Goal: Transaction & Acquisition: Purchase product/service

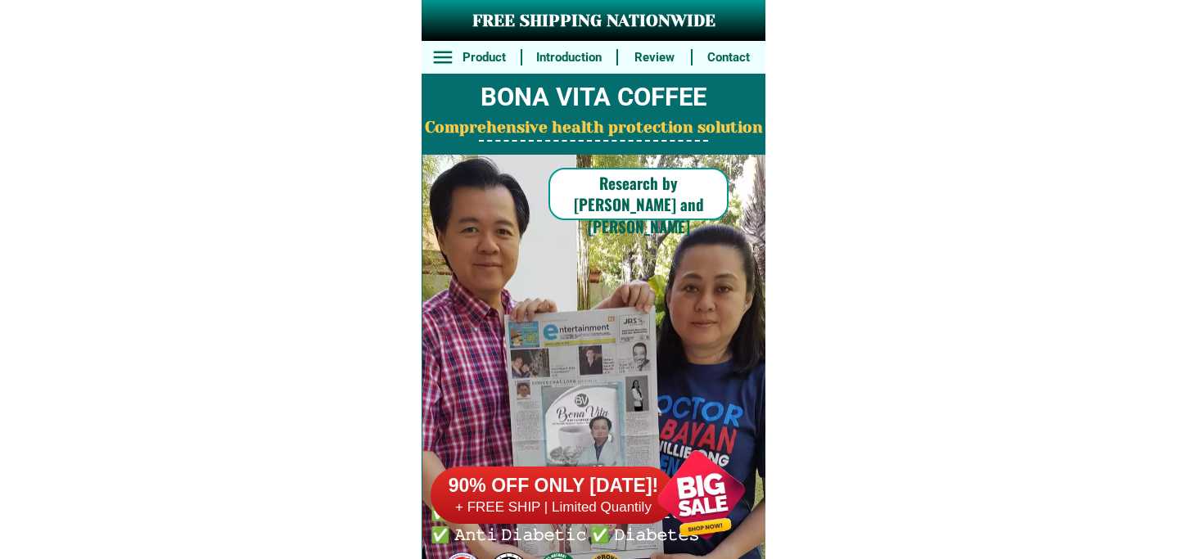
click at [668, 467] on div at bounding box center [701, 495] width 129 height 129
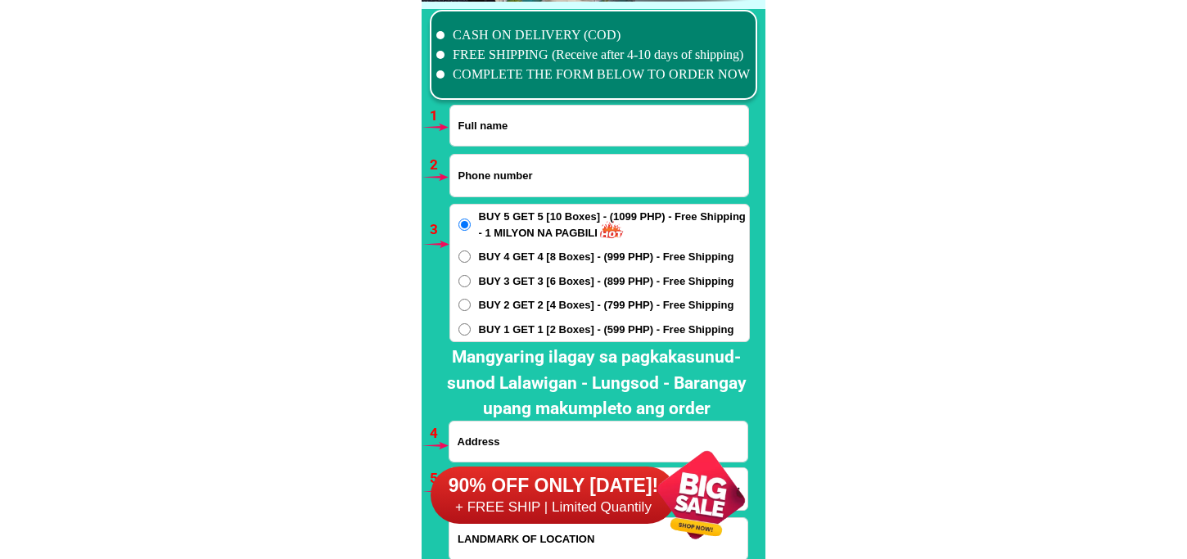
scroll to position [12124, 0]
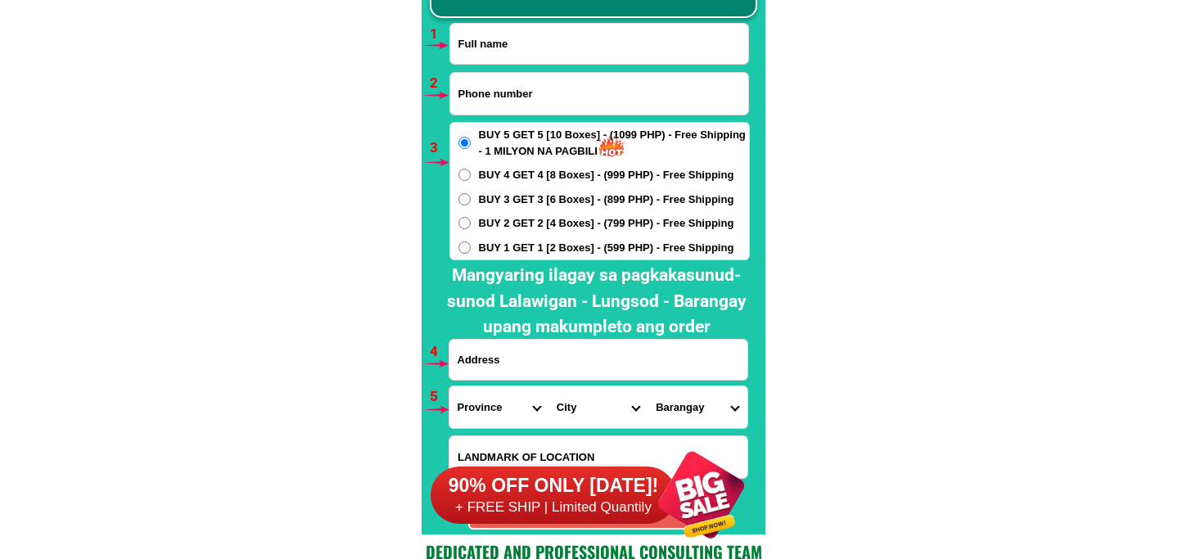
click at [561, 41] on input "Input full_name" at bounding box center [599, 44] width 298 height 40
paste input "Julls Bulaybulay"
type input "Julls Bulaybulay"
click at [511, 105] on input "Input phone_number" at bounding box center [599, 94] width 298 height 42
paste input "09277627923"
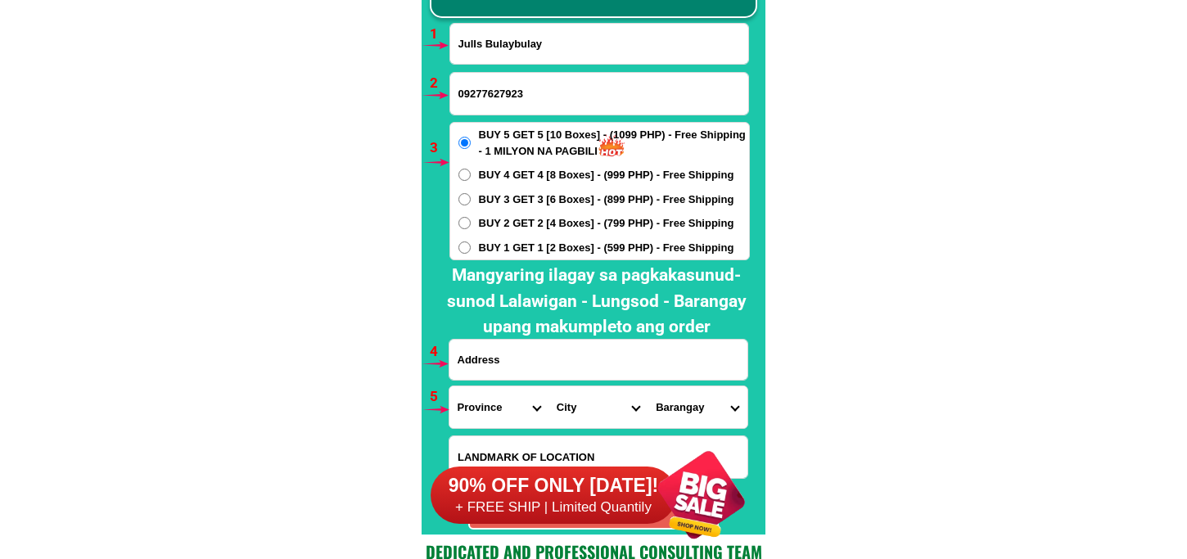
type input "09277627923"
click at [522, 219] on span "BUY 2 GET 2 [4 Boxes] - (799 PHP) - Free Shipping" at bounding box center [607, 223] width 256 height 16
click at [471, 219] on input "BUY 2 GET 2 [4 Boxes] - (799 PHP) - Free Shipping" at bounding box center [465, 223] width 12 height 12
radio input "true"
click at [588, 355] on input "Input address" at bounding box center [599, 360] width 298 height 40
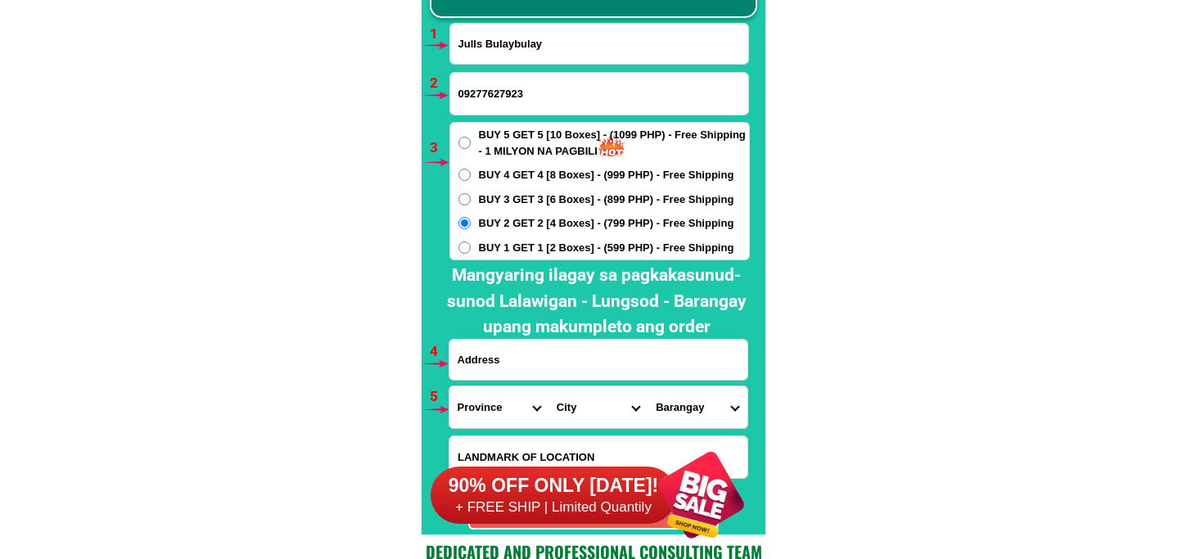
paste input "ko [GEOGRAPHIC_DATA] [GEOGRAPHIC_DATA] Bayabas [GEOGRAPHIC_DATA] PRK 16 maramin…"
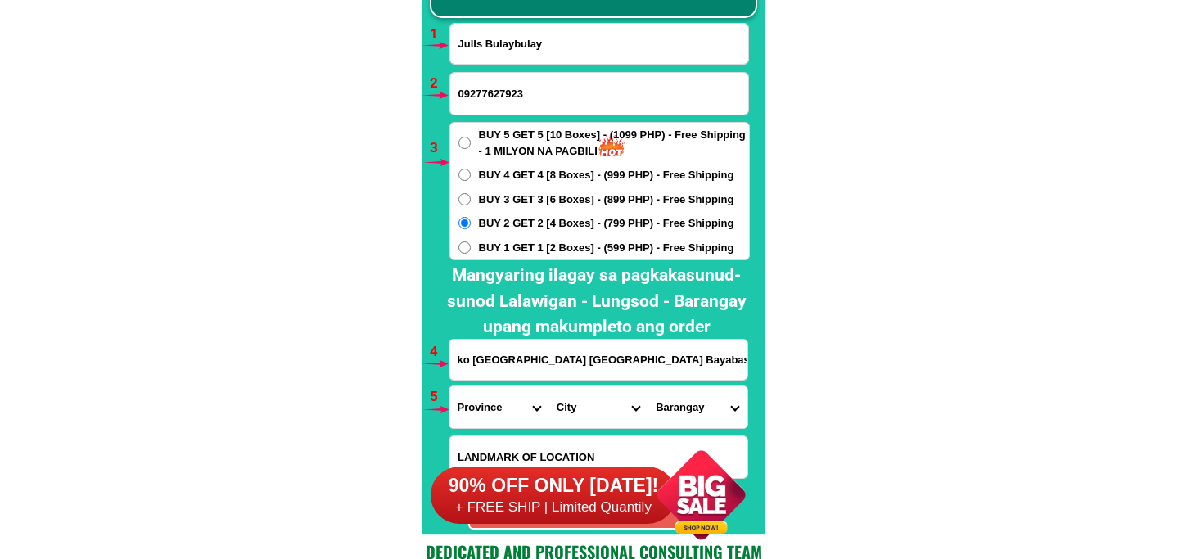
scroll to position [0, 146]
type input "ko [GEOGRAPHIC_DATA] [GEOGRAPHIC_DATA] Bayabas [GEOGRAPHIC_DATA] PRK 16 maramin…"
drag, startPoint x: 513, startPoint y: 407, endPoint x: 524, endPoint y: 391, distance: 18.9
click at [516, 407] on select "Province [GEOGRAPHIC_DATA] [GEOGRAPHIC_DATA][PERSON_NAME][GEOGRAPHIC_DATA][GEOG…" at bounding box center [499, 408] width 99 height 42
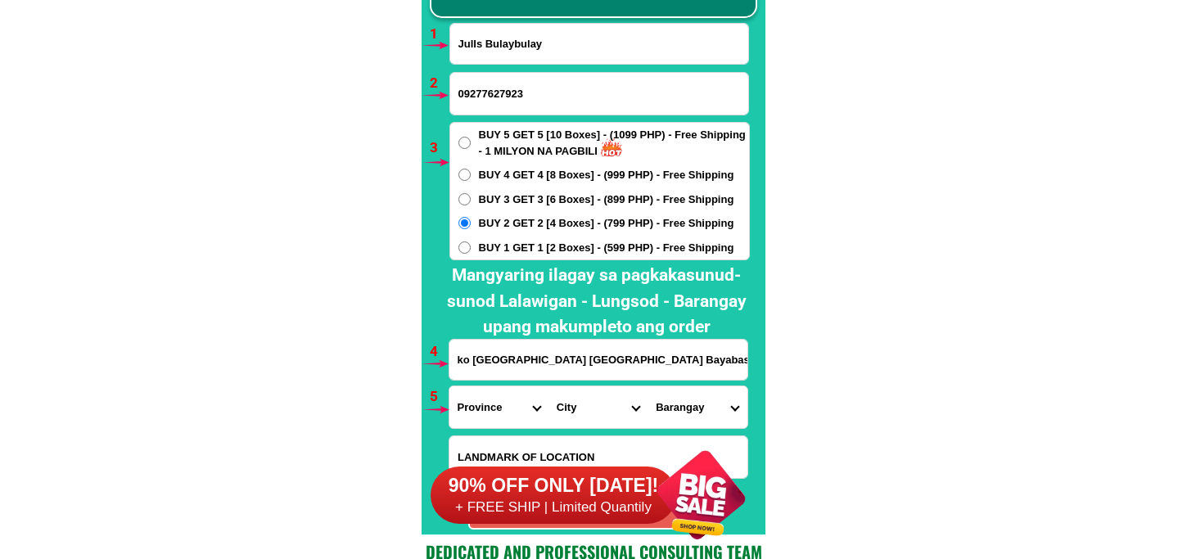
select select "63_738"
click at [450, 387] on select "Province [GEOGRAPHIC_DATA] [GEOGRAPHIC_DATA][PERSON_NAME][GEOGRAPHIC_DATA][GEOG…" at bounding box center [499, 408] width 99 height 42
drag, startPoint x: 567, startPoint y: 414, endPoint x: 577, endPoint y: 390, distance: 26.0
click at [567, 414] on select "City [GEOGRAPHIC_DATA] [GEOGRAPHIC_DATA]-city [GEOGRAPHIC_DATA] [GEOGRAPHIC_DAT…" at bounding box center [598, 408] width 99 height 42
select select "63_7387159"
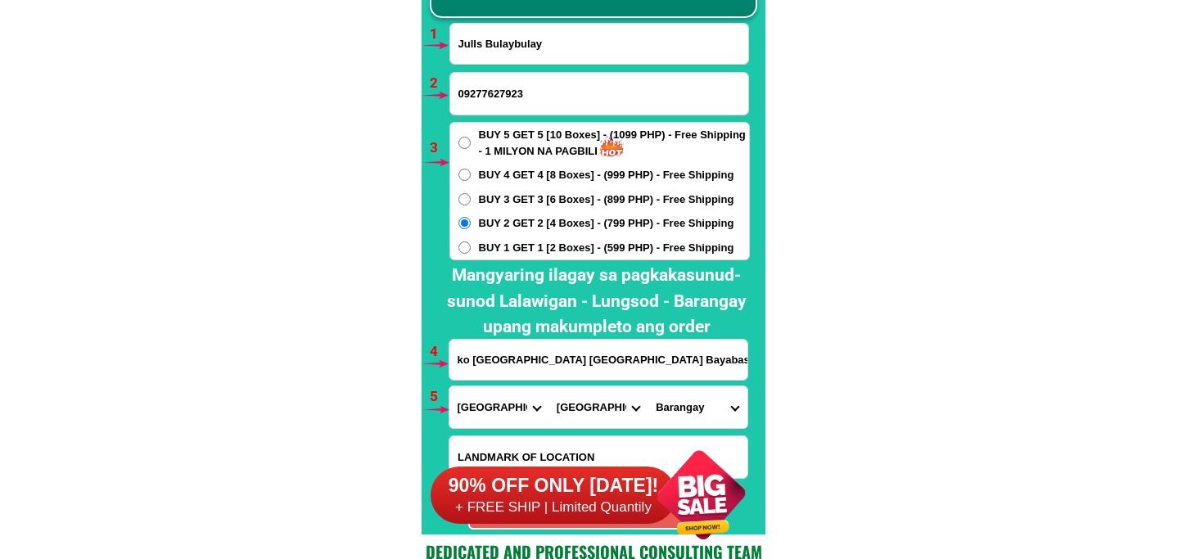
click at [549, 387] on select "City [GEOGRAPHIC_DATA] [GEOGRAPHIC_DATA]-city [GEOGRAPHIC_DATA] [GEOGRAPHIC_DAT…" at bounding box center [598, 408] width 99 height 42
drag, startPoint x: 667, startPoint y: 418, endPoint x: 667, endPoint y: 401, distance: 16.4
click at [667, 414] on select "[GEOGRAPHIC_DATA] [PERSON_NAME] (lasang) [PERSON_NAME] Angalan Atan-awe Baganih…" at bounding box center [697, 408] width 99 height 42
select select "63_73871596555"
click at [648, 387] on select "[GEOGRAPHIC_DATA] [PERSON_NAME] (lasang) [PERSON_NAME] Angalan Atan-awe Baganih…" at bounding box center [697, 408] width 99 height 42
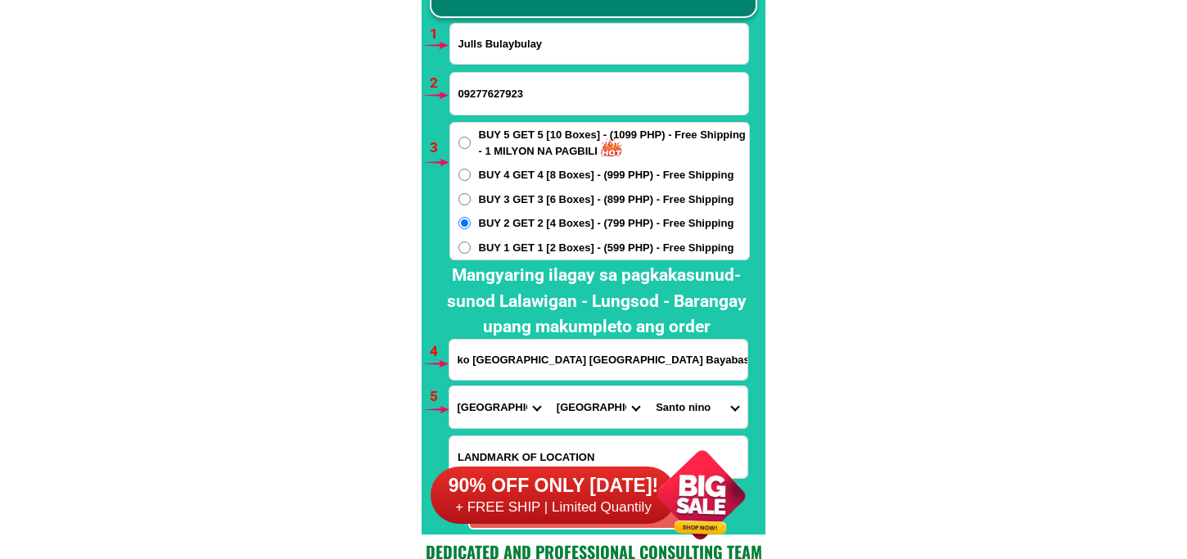
scroll to position [12215, 0]
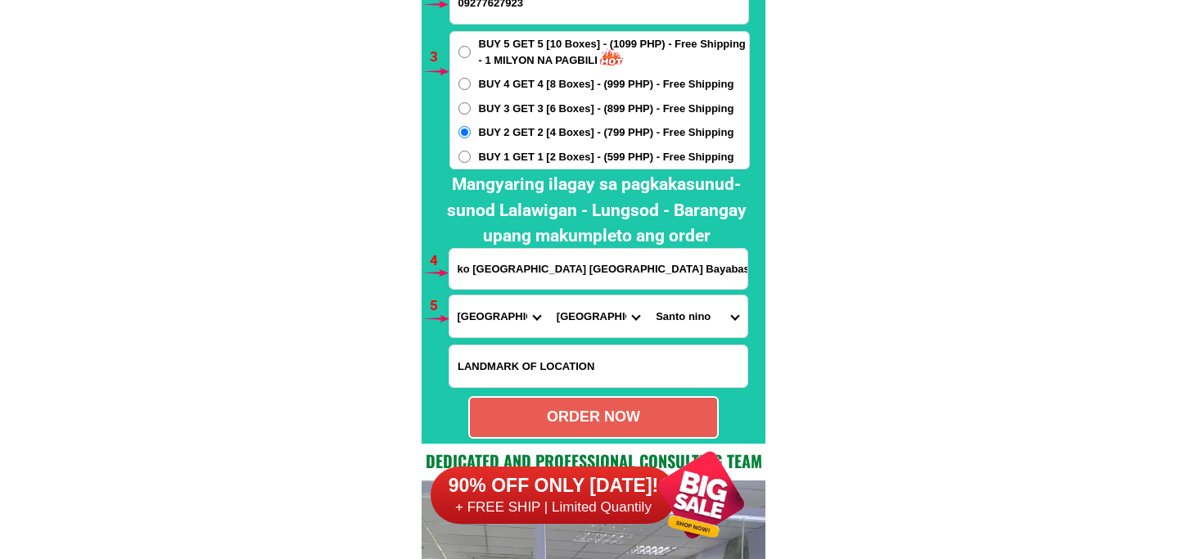
click at [587, 416] on div "ORDER NOW" at bounding box center [593, 417] width 247 height 22
radio input "true"
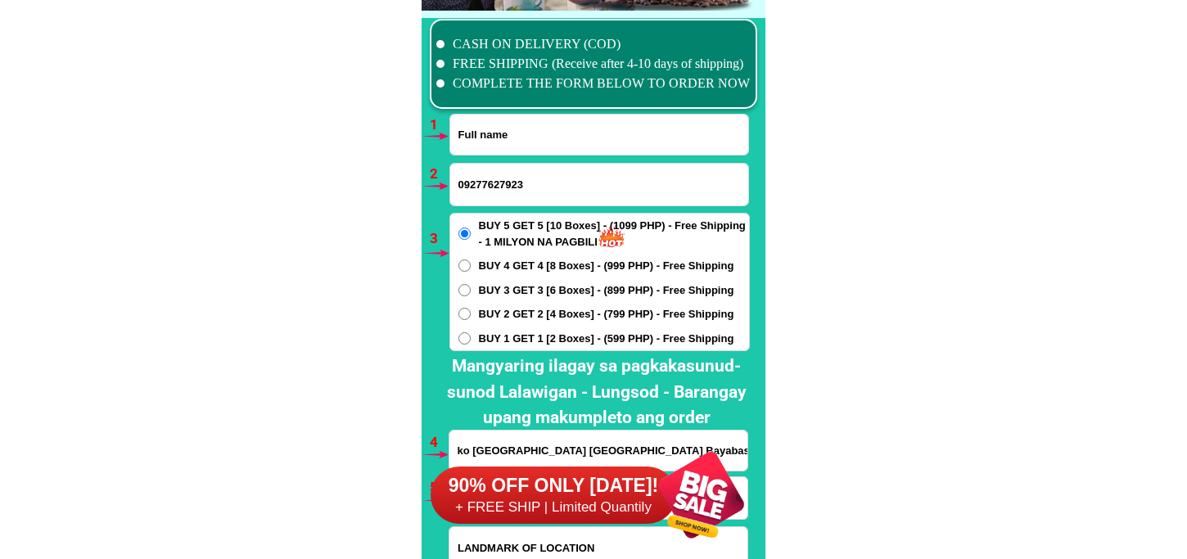
click at [527, 136] on input "Input full_name" at bounding box center [599, 135] width 298 height 40
paste input "[PERSON_NAME]"
type input "[PERSON_NAME]"
click at [477, 170] on input "Input phone_number" at bounding box center [599, 185] width 298 height 42
paste input "09465671204"
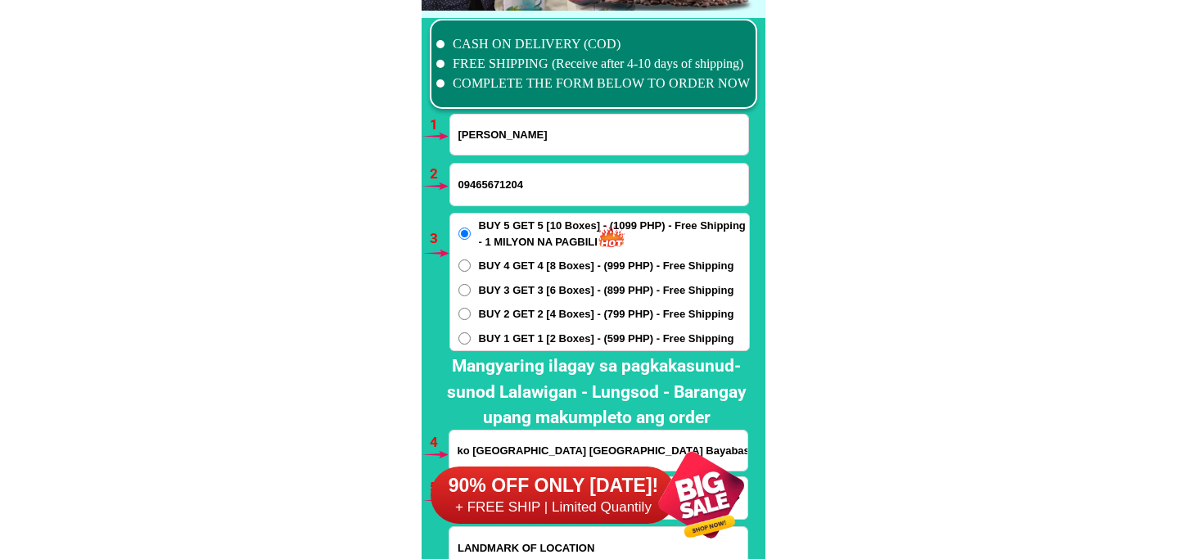
type input "09465671204"
click at [531, 309] on span "BUY 2 GET 2 [4 Boxes] - (799 PHP) - Free Shipping" at bounding box center [607, 314] width 256 height 16
click at [471, 309] on input "BUY 2 GET 2 [4 Boxes] - (799 PHP) - Free Shipping" at bounding box center [465, 314] width 12 height 12
radio input "true"
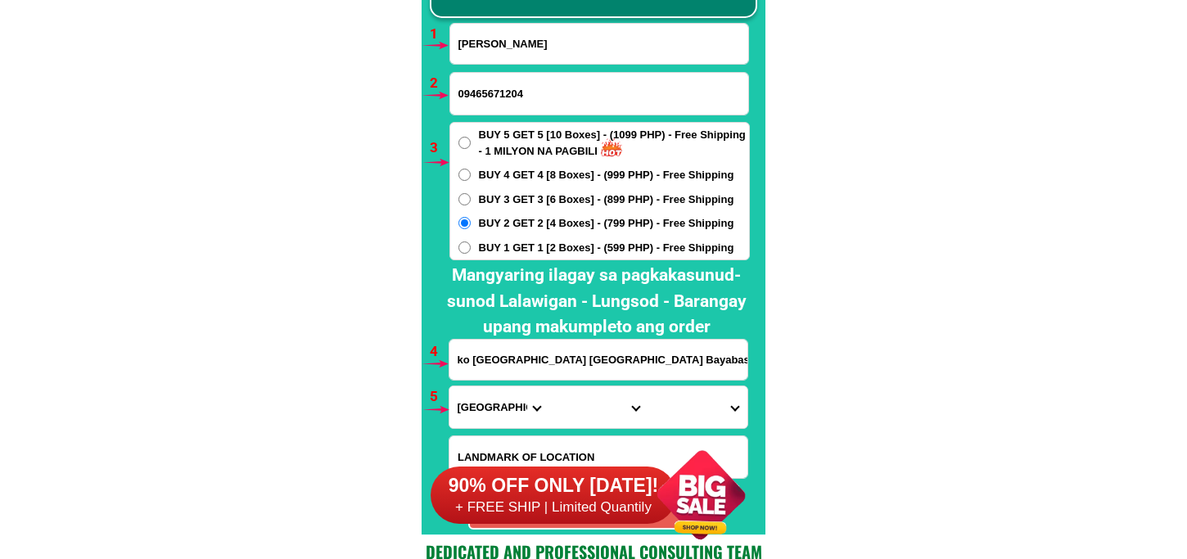
drag, startPoint x: 533, startPoint y: 357, endPoint x: 578, endPoint y: 346, distance: 46.5
click at [533, 357] on input "ko [GEOGRAPHIC_DATA] [GEOGRAPHIC_DATA] Bayabas [GEOGRAPHIC_DATA] PRK 16 maramin…" at bounding box center [599, 360] width 298 height 40
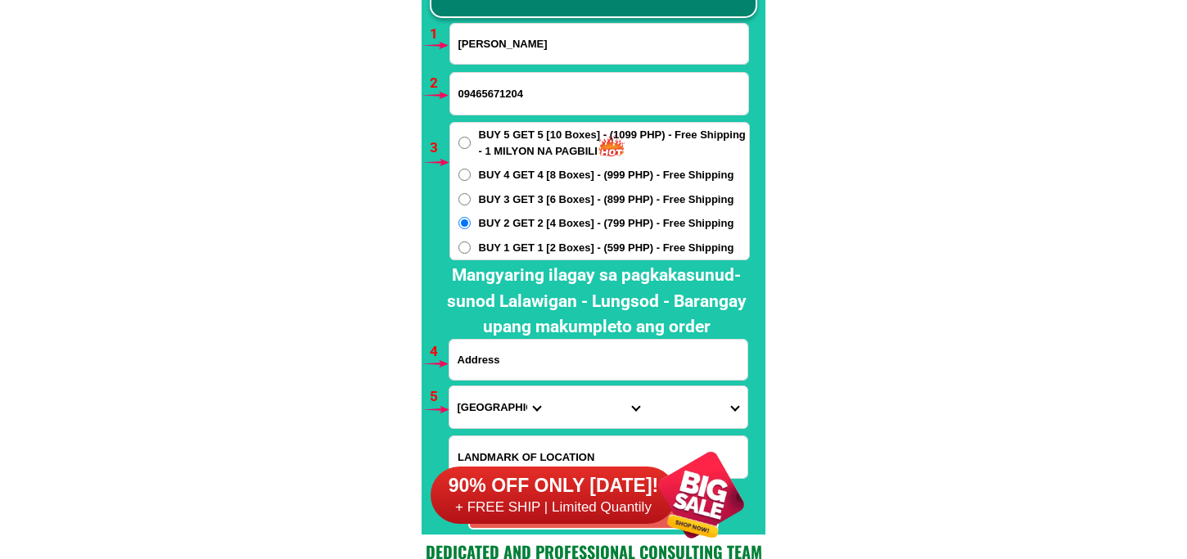
paste input "centro brgy sapang bulak drt bulacan bhay ni kap jumong sa"
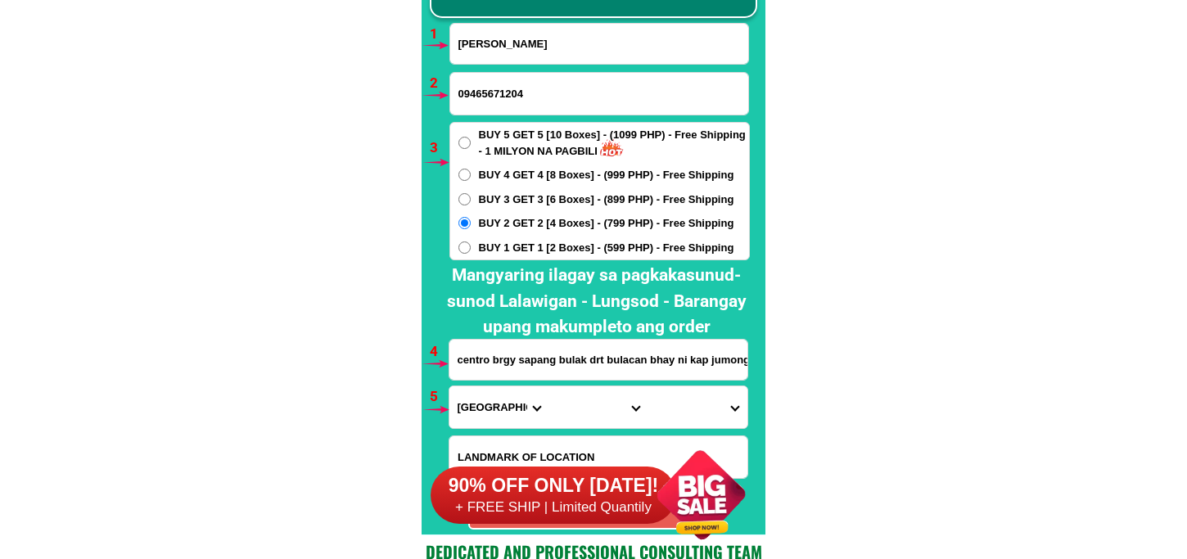
scroll to position [0, 18]
type input "centro brgy sapang bulak drt bulacan bhay ni kap jumong sa"
click at [493, 397] on select "Province [GEOGRAPHIC_DATA] [GEOGRAPHIC_DATA][PERSON_NAME][GEOGRAPHIC_DATA][GEOG…" at bounding box center [499, 408] width 99 height 42
select select "63_761"
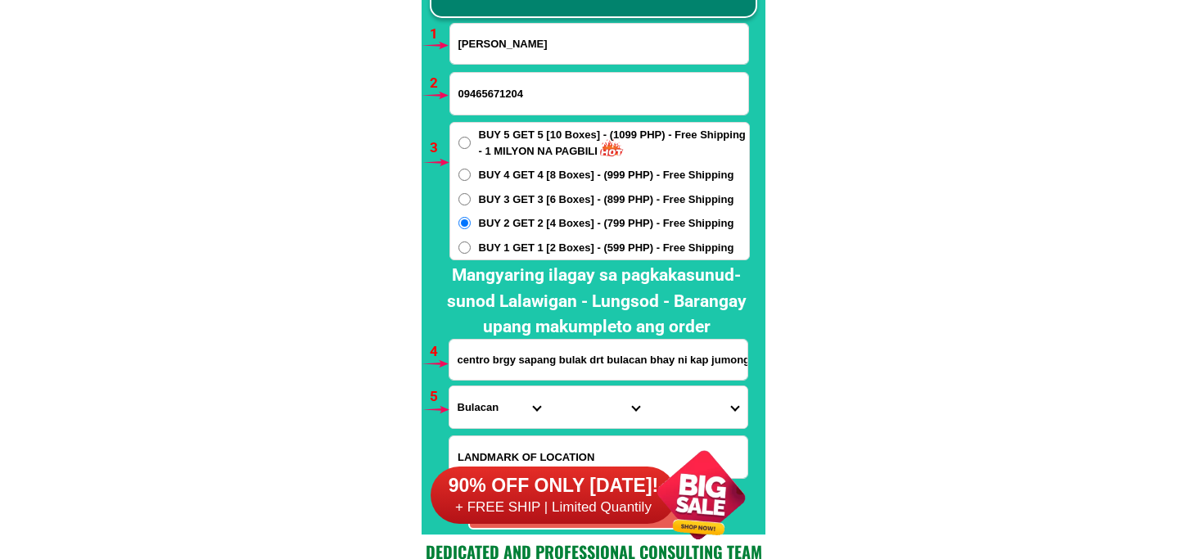
click at [450, 387] on select "Province [GEOGRAPHIC_DATA] [GEOGRAPHIC_DATA][PERSON_NAME][GEOGRAPHIC_DATA][GEOG…" at bounding box center [499, 408] width 99 height 42
drag, startPoint x: 574, startPoint y: 404, endPoint x: 582, endPoint y: 391, distance: 15.5
click at [582, 391] on select "City [PERSON_NAME][GEOGRAPHIC_DATA] [GEOGRAPHIC_DATA] [GEOGRAPHIC_DATA] [GEOGRA…" at bounding box center [598, 408] width 99 height 42
select select "63_7617731"
click at [549, 387] on select "City [PERSON_NAME][GEOGRAPHIC_DATA] [GEOGRAPHIC_DATA] [GEOGRAPHIC_DATA] [GEOGRA…" at bounding box center [598, 408] width 99 height 42
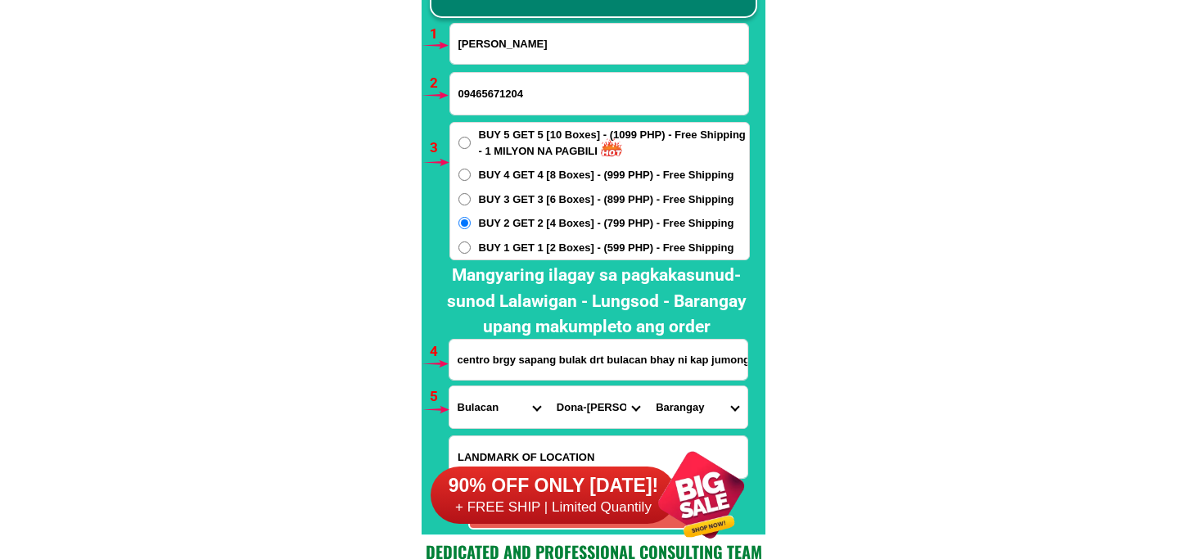
drag, startPoint x: 697, startPoint y: 400, endPoint x: 696, endPoint y: 386, distance: 13.9
click at [696, 393] on select "Barangay Bayabas Camachile [PERSON_NAME] Kabayunan [GEOGRAPHIC_DATA] Pulong sam…" at bounding box center [697, 408] width 99 height 42
select select "63_76177316714"
click at [648, 387] on select "Barangay Bayabas Camachile [PERSON_NAME] Kabayunan [GEOGRAPHIC_DATA] Pulong sam…" at bounding box center [697, 408] width 99 height 42
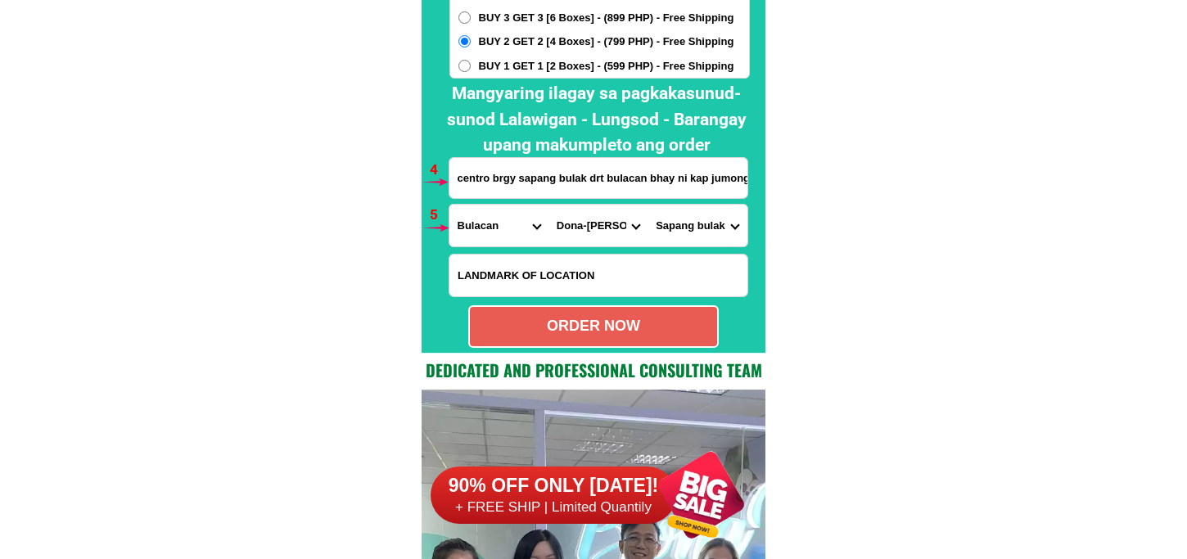
click at [610, 330] on div "ORDER NOW" at bounding box center [593, 326] width 247 height 22
type input "09465671204"
radio input "true"
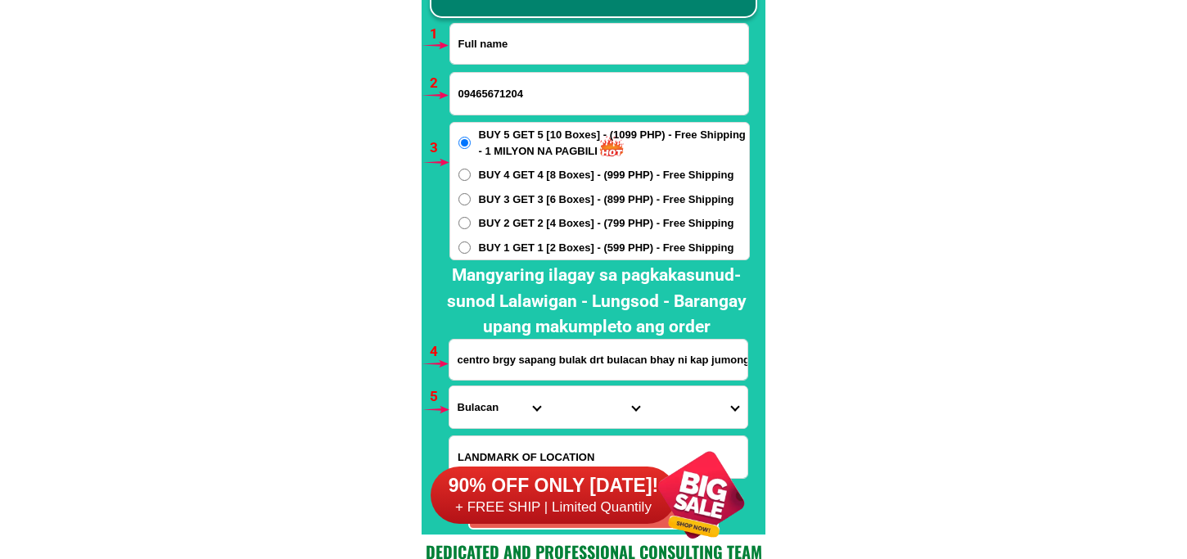
click at [554, 45] on input "Input full_name" at bounding box center [599, 44] width 298 height 40
paste input "[PERSON_NAME][GEOGRAPHIC_DATA]"
type input "[PERSON_NAME][GEOGRAPHIC_DATA]"
click at [541, 102] on input "09465671204" at bounding box center [599, 94] width 298 height 42
paste input "09157850410"
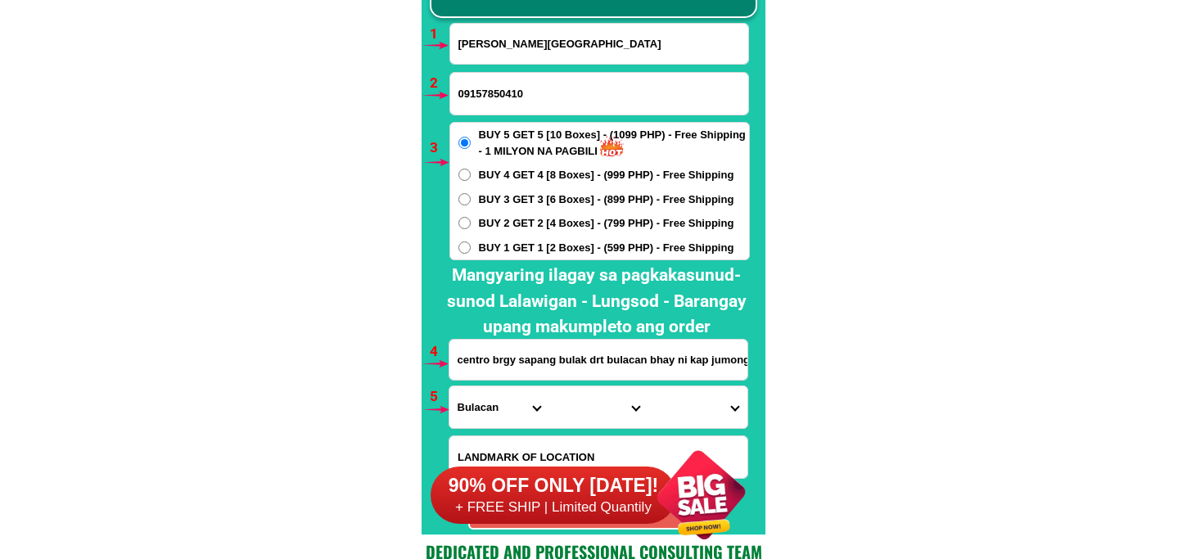
type input "09157850410"
click at [496, 237] on div "BUY 5 GET 5 [10 Boxes] - (1099 PHP) - Free Shipping - 1 MILYON NA PAGBILI BUY 4…" at bounding box center [600, 191] width 301 height 138
click at [496, 244] on span "BUY 1 GET 1 [2 Boxes] - (599 PHP) - Free Shipping" at bounding box center [607, 248] width 256 height 16
click at [471, 244] on input "BUY 1 GET 1 [2 Boxes] - (599 PHP) - Free Shipping" at bounding box center [465, 248] width 12 height 12
radio input "true"
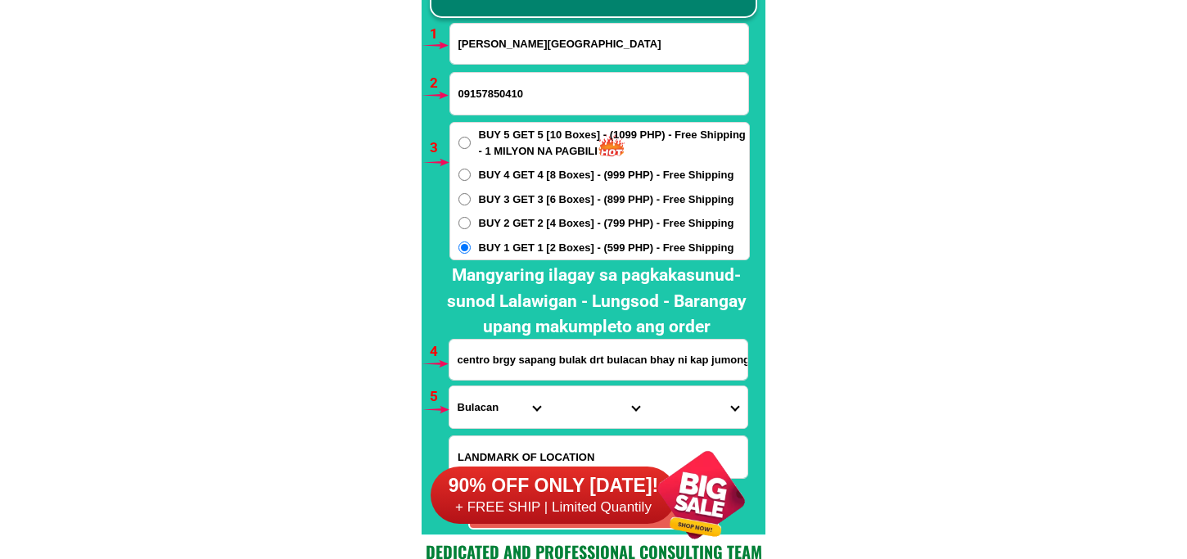
click at [492, 355] on input "centro brgy sapang bulak drt bulacan bhay ni kap jumong sa" at bounding box center [599, 360] width 298 height 40
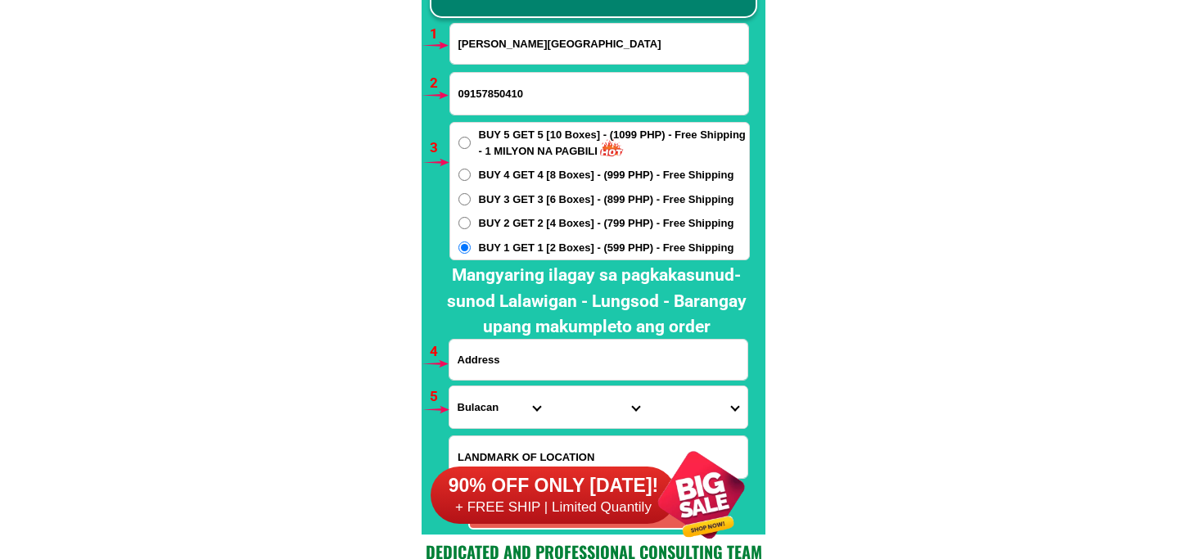
paste input "Domoclay Ibaba [GEOGRAPHIC_DATA] Domocla Ibaba Water Works."
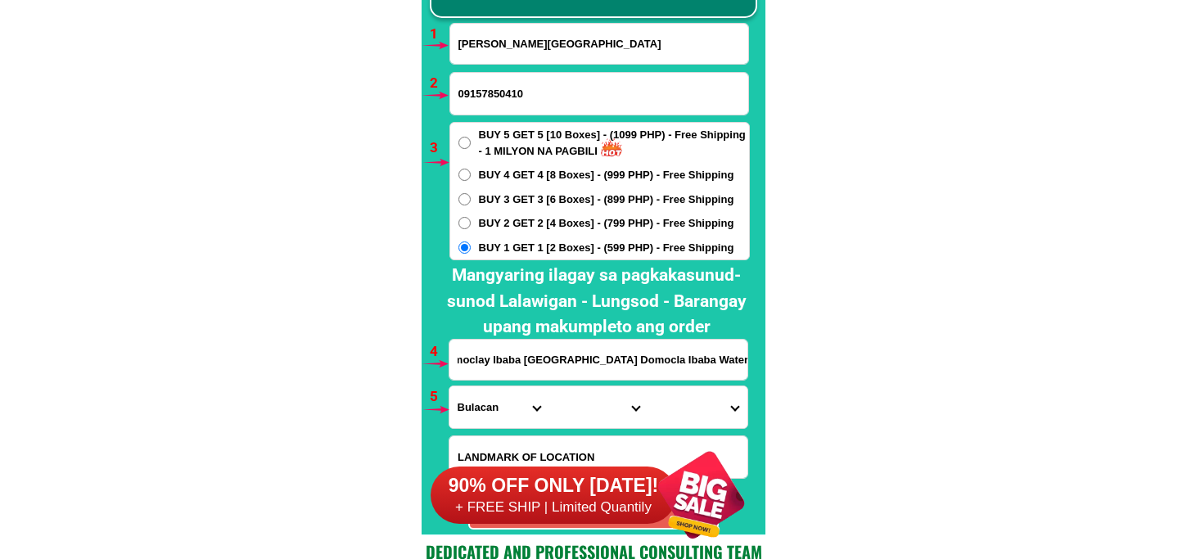
type input "Domoclay Ibaba [GEOGRAPHIC_DATA] Domocla Ibaba Water Works."
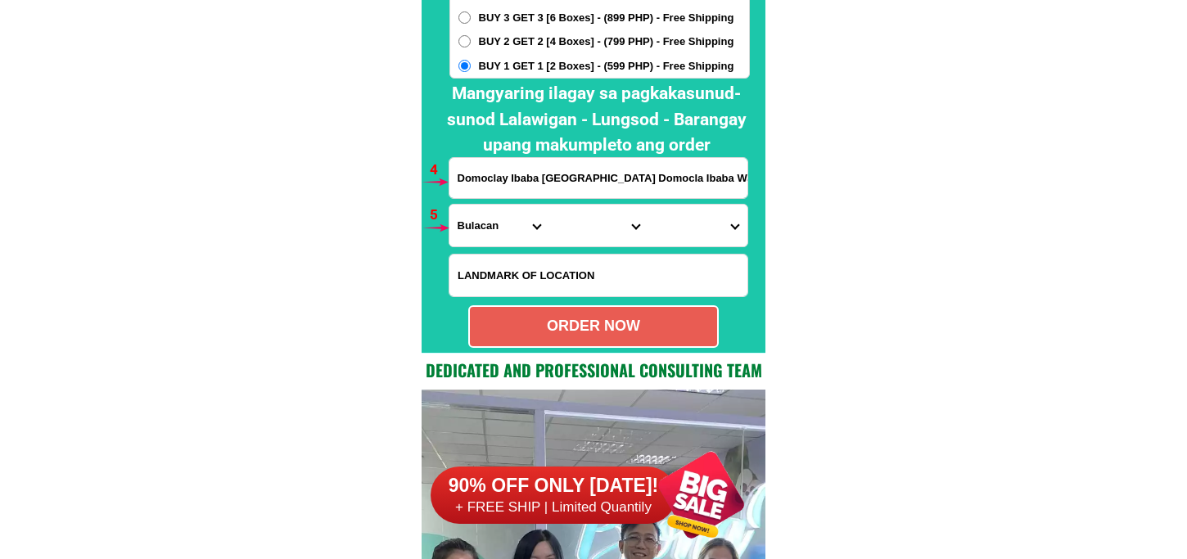
click at [553, 275] on input "Input LANDMARKOFLOCATION" at bounding box center [599, 276] width 298 height 42
paste input "Domoclay Ibaba Water Works"
type input "Domoclay Ibaba Water Works"
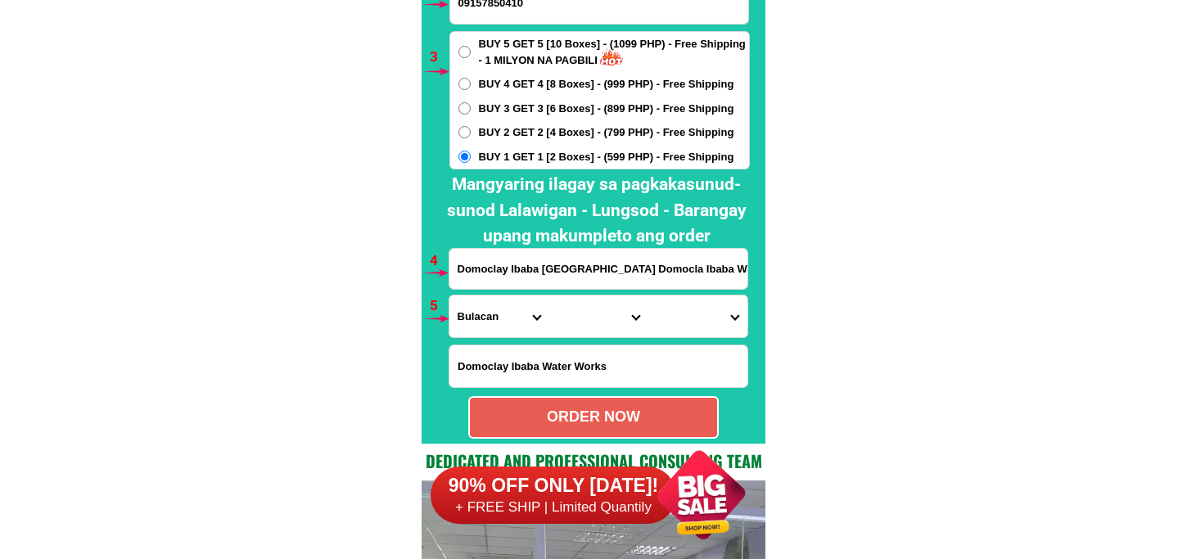
drag, startPoint x: 486, startPoint y: 329, endPoint x: 495, endPoint y: 318, distance: 14.1
click at [486, 329] on select "Province [GEOGRAPHIC_DATA] [GEOGRAPHIC_DATA][PERSON_NAME][GEOGRAPHIC_DATA][GEOG…" at bounding box center [499, 317] width 99 height 42
select select "63_108"
click at [450, 296] on select "Province [GEOGRAPHIC_DATA] [GEOGRAPHIC_DATA][PERSON_NAME][GEOGRAPHIC_DATA][GEOG…" at bounding box center [499, 317] width 99 height 42
drag, startPoint x: 572, startPoint y: 333, endPoint x: 572, endPoint y: 297, distance: 36.0
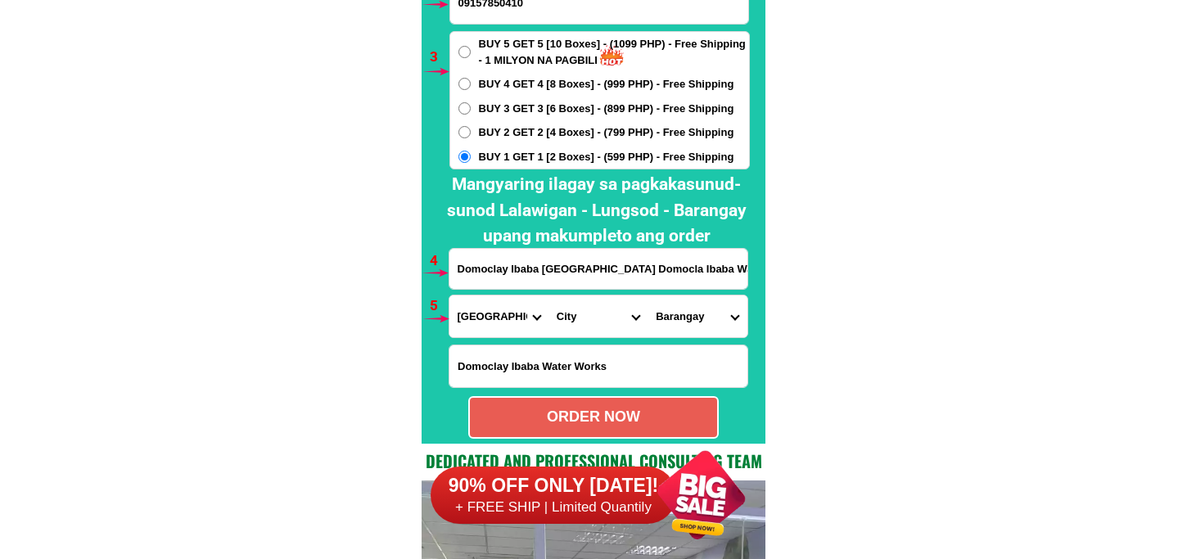
click at [572, 329] on select "City Agoncillo Alitagtag Allacapan [GEOGRAPHIC_DATA] [GEOGRAPHIC_DATA]-balete […" at bounding box center [598, 317] width 99 height 42
select select "63_108997"
click at [549, 296] on select "City Agoncillo Alitagtag Allacapan [GEOGRAPHIC_DATA] [GEOGRAPHIC_DATA]-balete […" at bounding box center [598, 317] width 99 height 42
drag, startPoint x: 690, startPoint y: 312, endPoint x: 690, endPoint y: 298, distance: 13.9
click at [690, 309] on select "Barangay Alangilan Balagtas [GEOGRAPHIC_DATA] Banaba ibaba Banaba kanluran [GEO…" at bounding box center [697, 317] width 99 height 42
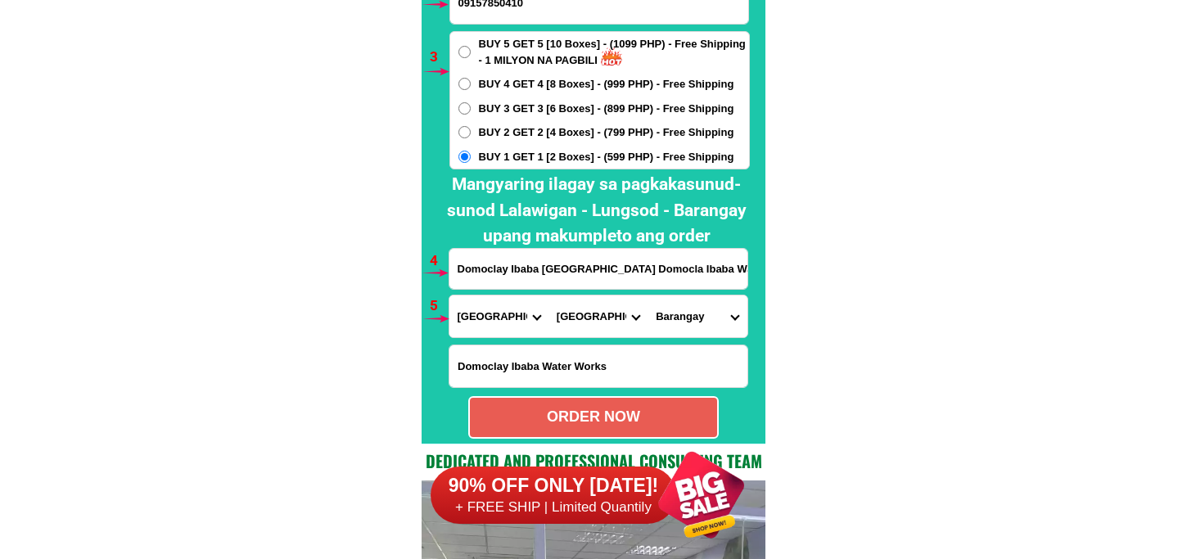
select select "63_1089979276"
click at [648, 296] on select "Barangay Alangilan Balagtas [GEOGRAPHIC_DATA] Banaba ibaba Banaba kanluran [GEO…" at bounding box center [697, 317] width 99 height 42
click at [709, 308] on select "Barangay Alangilan Balagtas [GEOGRAPHIC_DATA] Banaba ibaba Banaba kanluran [GEO…" at bounding box center [697, 317] width 99 height 42
click at [648, 296] on select "Barangay Alangilan Balagtas [GEOGRAPHIC_DATA] Banaba ibaba Banaba kanluran [GEO…" at bounding box center [697, 317] width 99 height 42
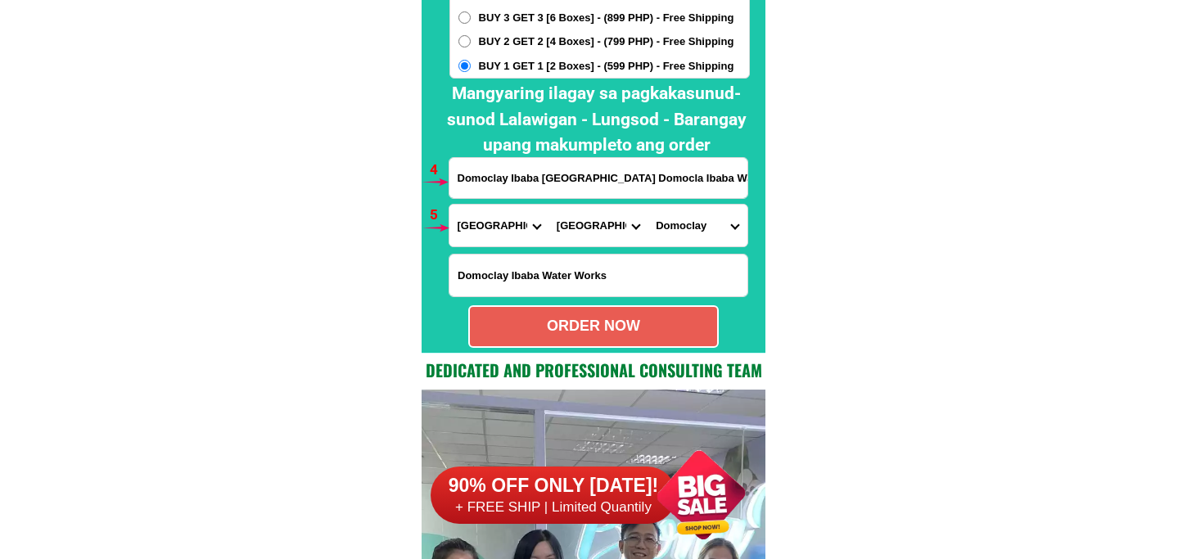
click at [690, 323] on div "ORDER NOW" at bounding box center [593, 326] width 247 height 22
radio input "true"
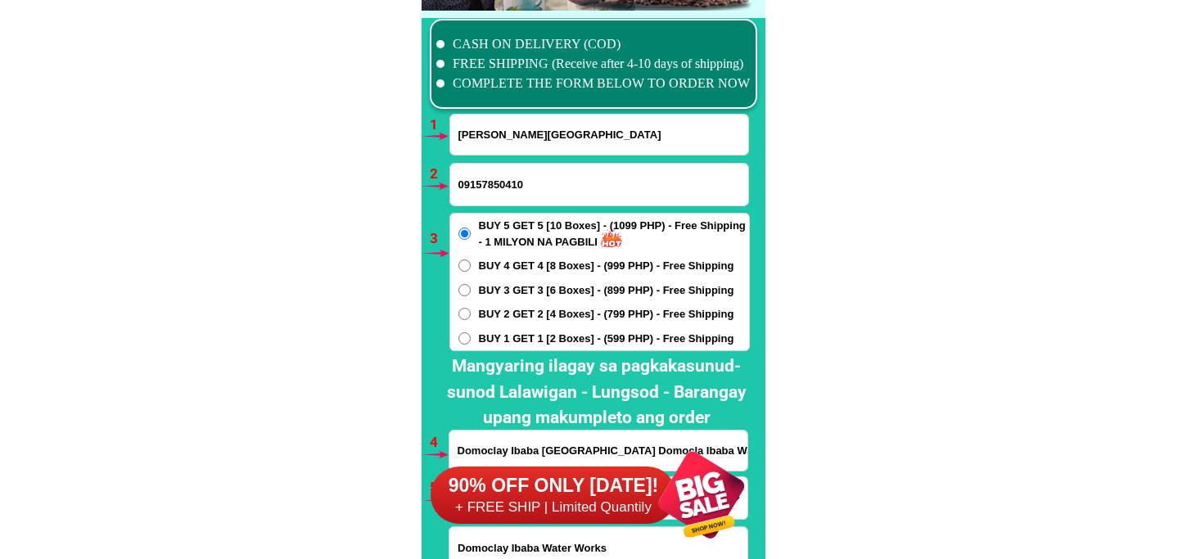
click at [577, 147] on input "[PERSON_NAME][GEOGRAPHIC_DATA]" at bounding box center [599, 135] width 298 height 40
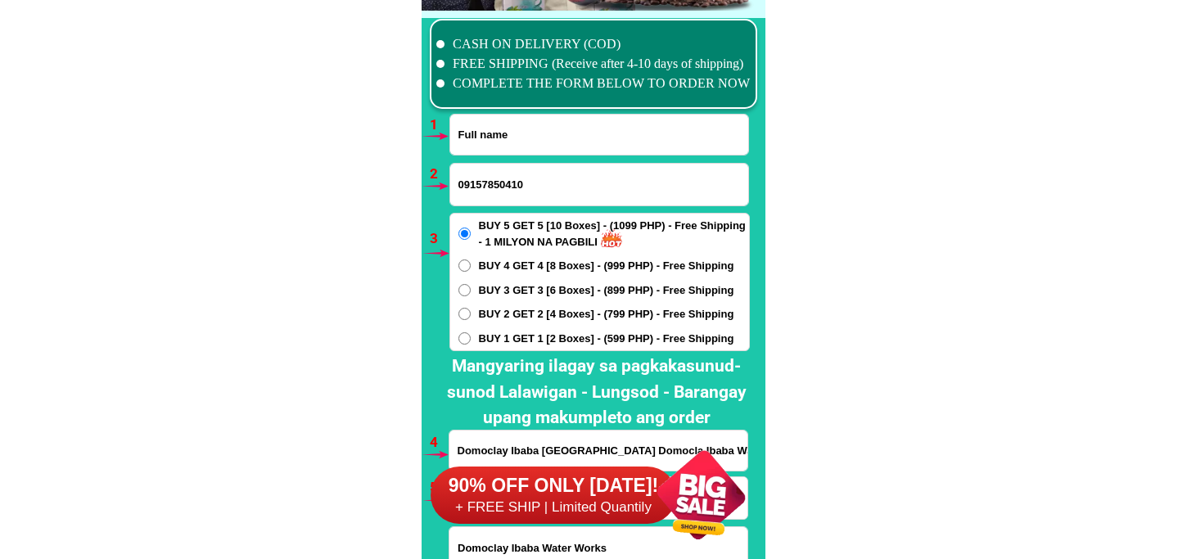
paste input "[PERSON_NAME]cell"
type input "[PERSON_NAME]cell"
click at [497, 173] on input "Input phone_number" at bounding box center [599, 185] width 298 height 42
paste input "09357062930"
type input "09357062930"
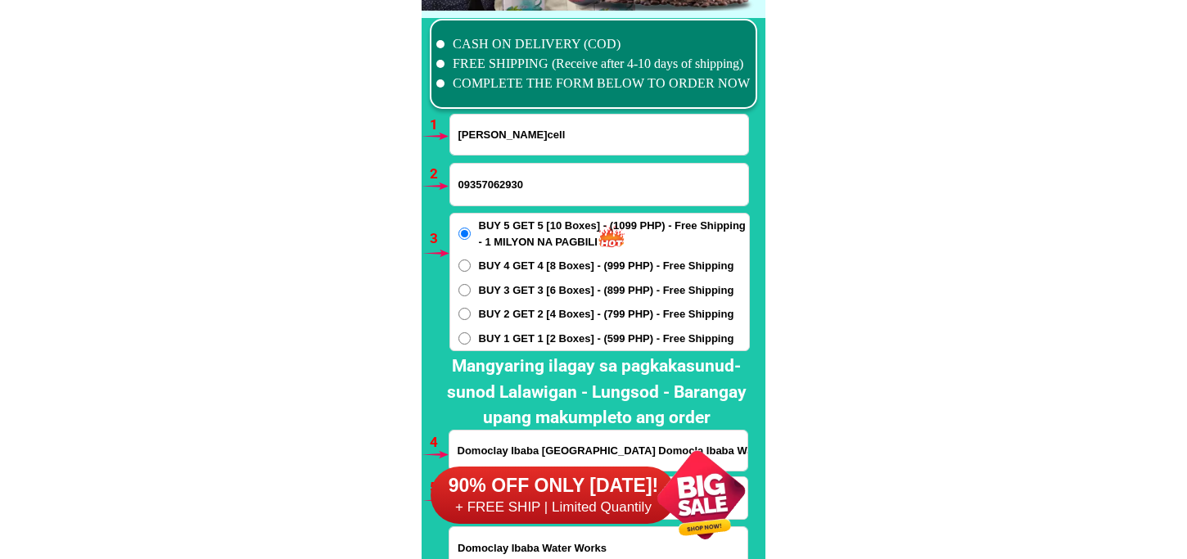
click at [641, 131] on input "[PERSON_NAME]cell" at bounding box center [599, 135] width 298 height 40
paste input "09755682469"
click at [575, 134] on input "[PERSON_NAME]cell [PHONE_NUMBER]" at bounding box center [599, 135] width 298 height 40
click at [680, 133] on input "[PERSON_NAME]cell ( [PHONE_NUMBER]" at bounding box center [599, 135] width 298 height 40
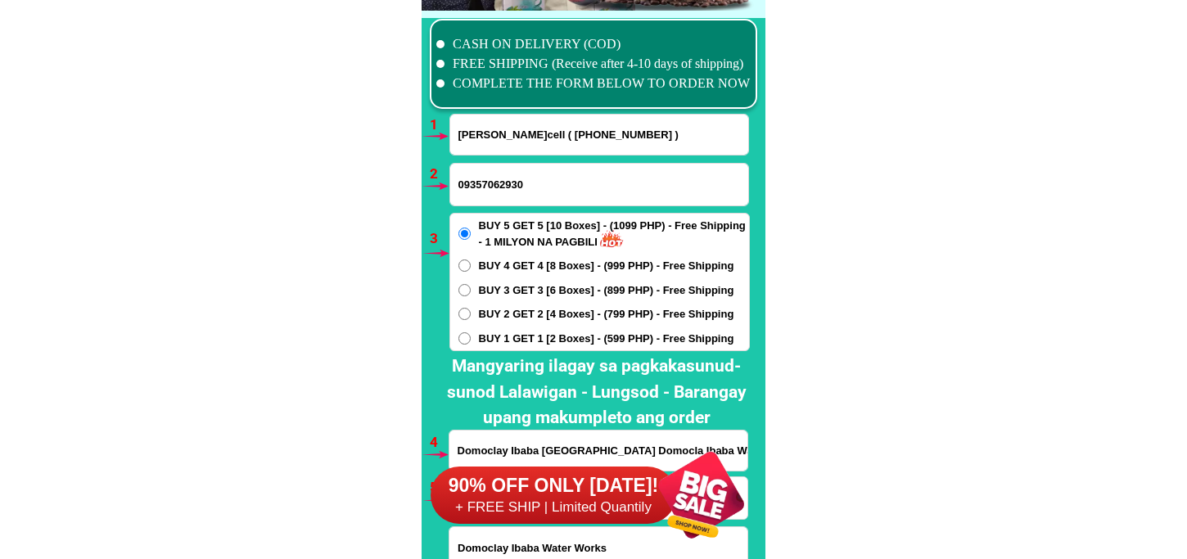
type input "[PERSON_NAME]cell ( [PHONE_NUMBER] )"
click at [609, 197] on input "09357062930" at bounding box center [599, 185] width 298 height 42
click at [557, 332] on span "BUY 1 GET 1 [2 Boxes] - (599 PHP) - Free Shipping" at bounding box center [607, 339] width 256 height 16
click at [471, 332] on input "BUY 1 GET 1 [2 Boxes] - (599 PHP) - Free Shipping" at bounding box center [465, 338] width 12 height 12
radio input "true"
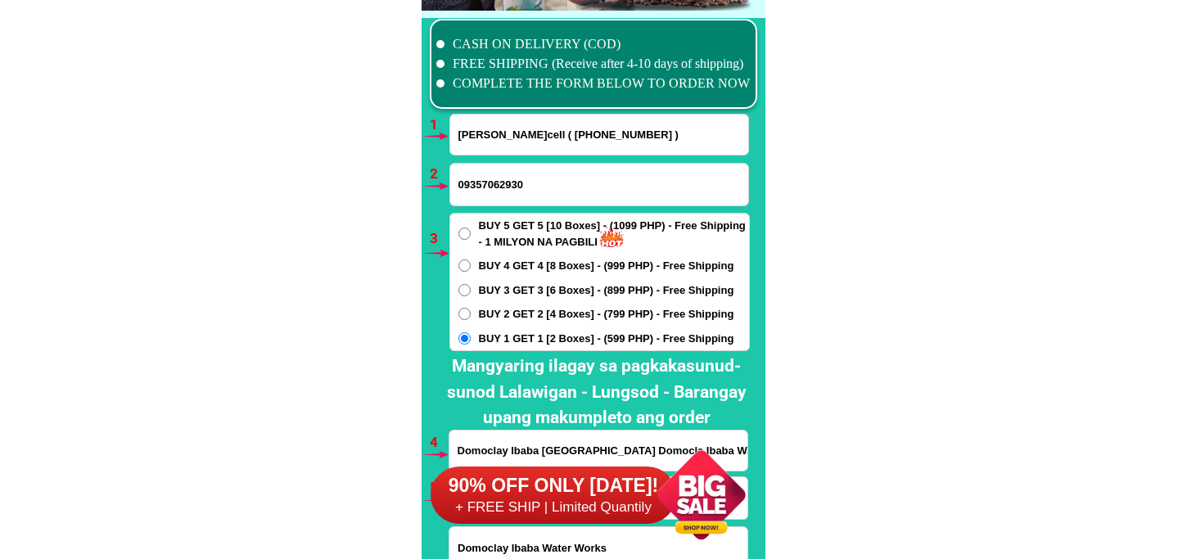
scroll to position [12124, 0]
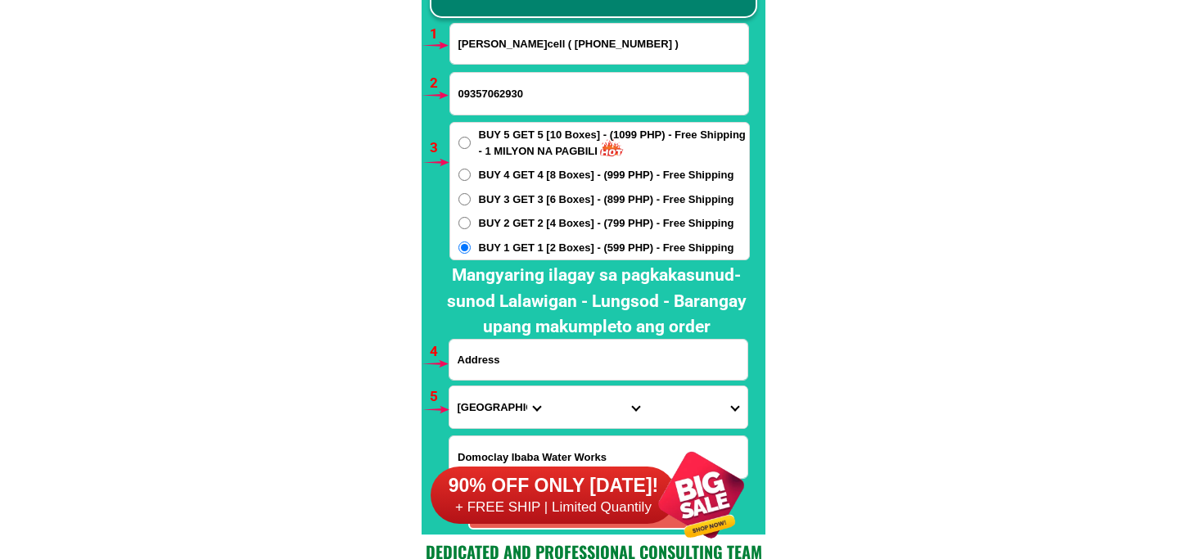
drag, startPoint x: 532, startPoint y: 356, endPoint x: 537, endPoint y: 341, distance: 15.5
click at [532, 356] on input "Input address" at bounding box center [599, 360] width 298 height 40
paste input "Sitio mabago purok.4 catungawan sur. Guindulman [DOMAIN_NAME] mark ibabaw ng ka…"
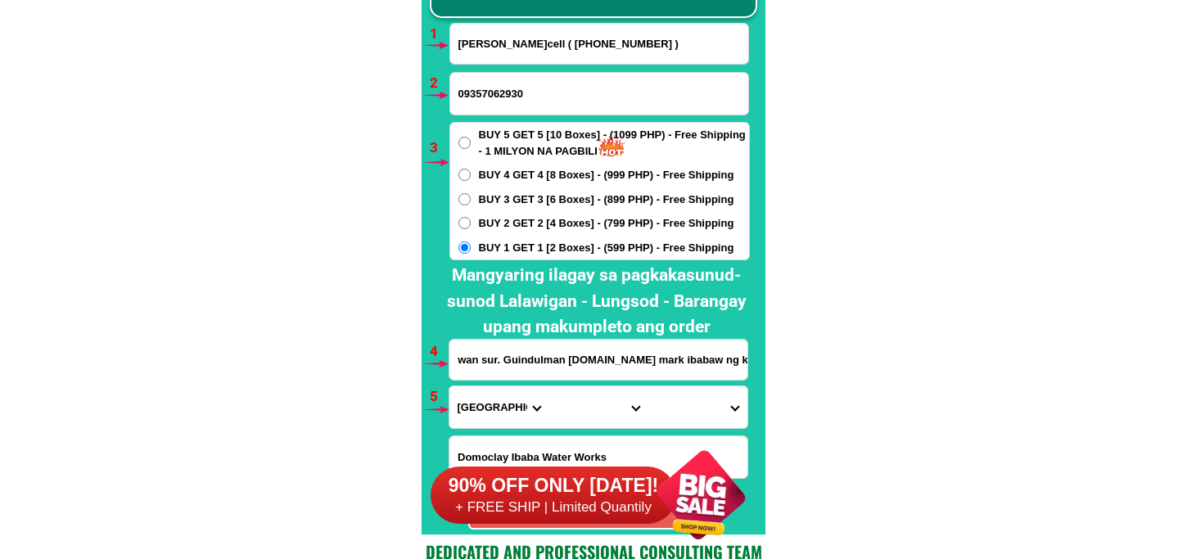
type input "Sitio mabago purok.4 catungawan sur. Guindulman [DOMAIN_NAME] mark ibabaw ng ka…"
click at [509, 391] on select "Province [GEOGRAPHIC_DATA] [GEOGRAPHIC_DATA][PERSON_NAME][GEOGRAPHIC_DATA][GEOG…" at bounding box center [499, 408] width 99 height 42
select select "63_137"
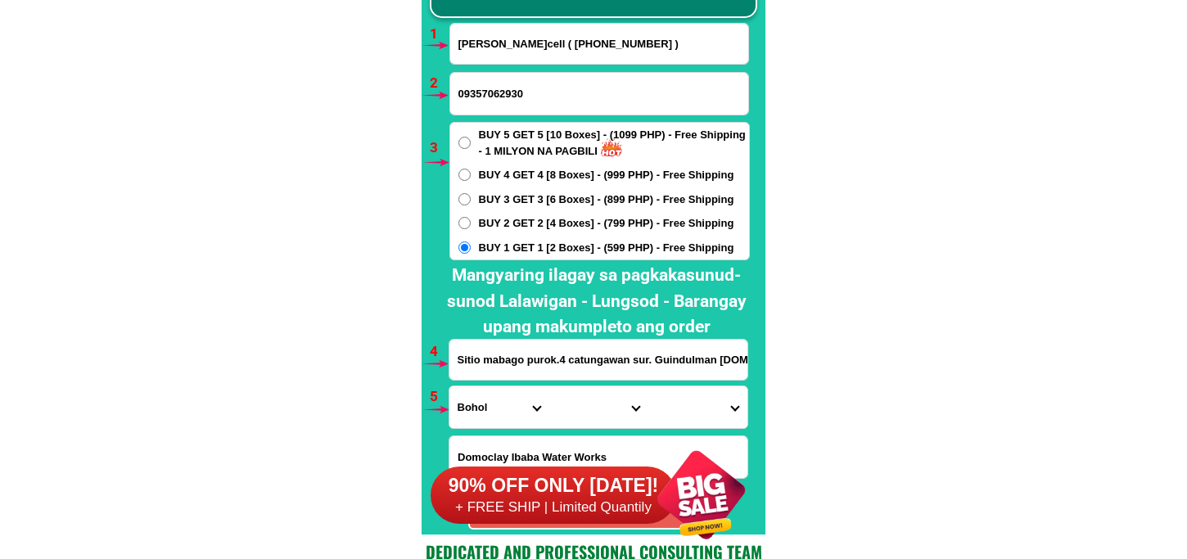
click at [450, 387] on select "Province [GEOGRAPHIC_DATA] [GEOGRAPHIC_DATA][PERSON_NAME][GEOGRAPHIC_DATA][GEOG…" at bounding box center [499, 408] width 99 height 42
drag, startPoint x: 583, startPoint y: 396, endPoint x: 588, endPoint y: 387, distance: 9.6
click at [584, 396] on select "City Alburquerque Antequera Baclayon Balilihan Bien-unido Bilar Bohol-[PERSON_N…" at bounding box center [598, 408] width 99 height 42
select select "63_1377875"
click at [549, 387] on select "City Alburquerque Antequera Baclayon Balilihan Bien-unido Bilar Bohol-[PERSON_N…" at bounding box center [598, 408] width 99 height 42
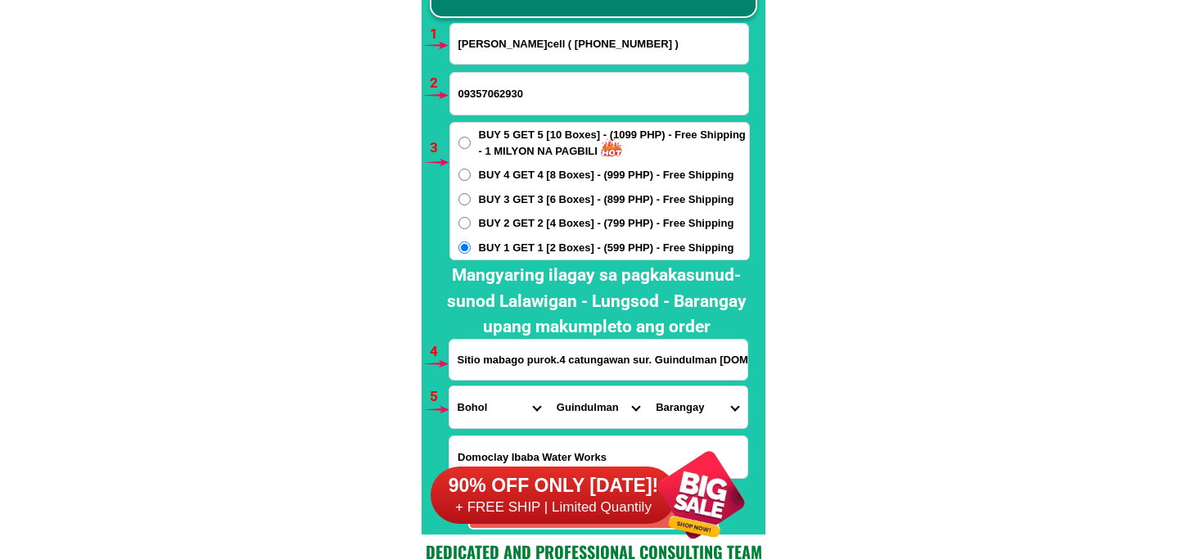
drag, startPoint x: 691, startPoint y: 401, endPoint x: 701, endPoint y: 387, distance: 17.7
click at [699, 390] on select "Barangay [PERSON_NAME][GEOGRAPHIC_DATA] Biabas Bulawan Cabantian [GEOGRAPHIC_DA…" at bounding box center [697, 408] width 99 height 42
select select "63_13778751667"
click at [648, 387] on select "Barangay [PERSON_NAME][GEOGRAPHIC_DATA] Biabas Bulawan Cabantian [GEOGRAPHIC_DA…" at bounding box center [697, 408] width 99 height 42
drag, startPoint x: 702, startPoint y: 410, endPoint x: 702, endPoint y: 390, distance: 20.5
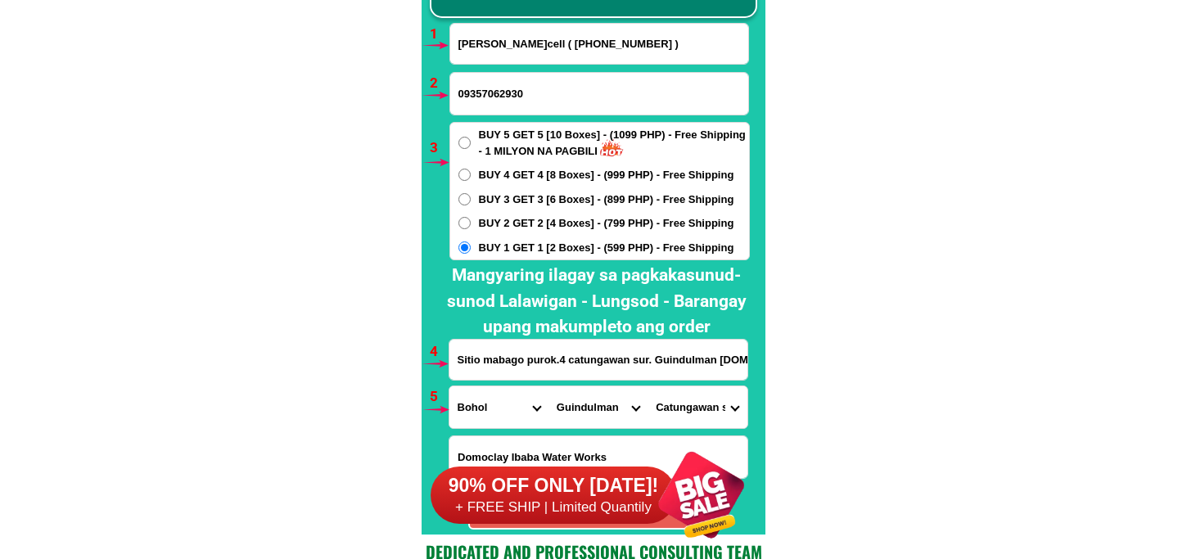
click at [702, 410] on select "Barangay [PERSON_NAME][GEOGRAPHIC_DATA] Biabas Bulawan Cabantian [GEOGRAPHIC_DA…" at bounding box center [697, 408] width 99 height 42
click at [648, 387] on select "Barangay [PERSON_NAME][GEOGRAPHIC_DATA] Biabas Bulawan Cabantian [GEOGRAPHIC_DA…" at bounding box center [697, 408] width 99 height 42
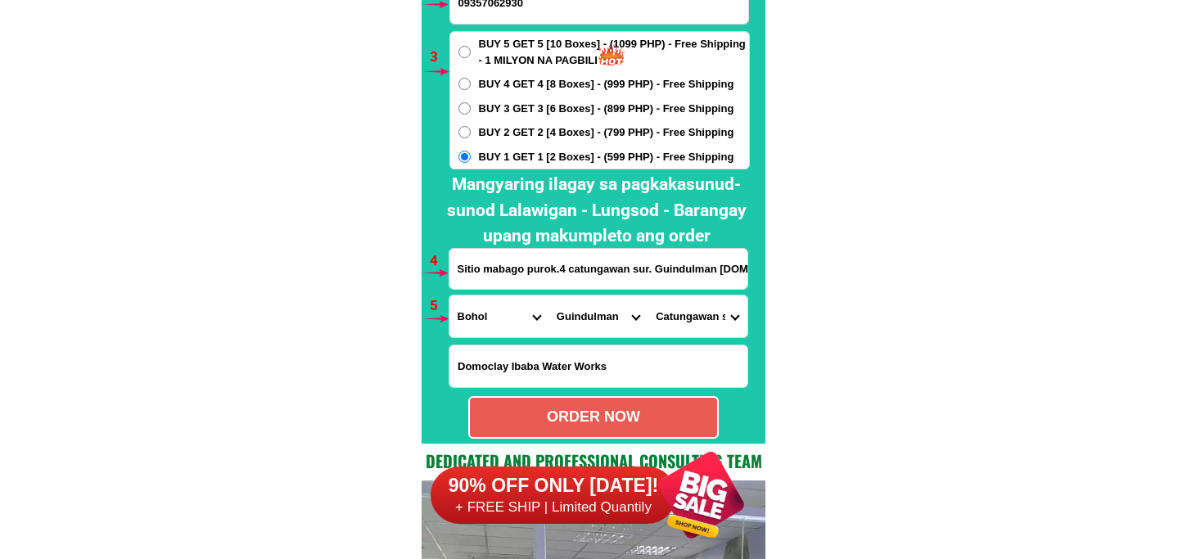
click at [645, 407] on div "ORDER NOW" at bounding box center [593, 417] width 247 height 22
radio input "true"
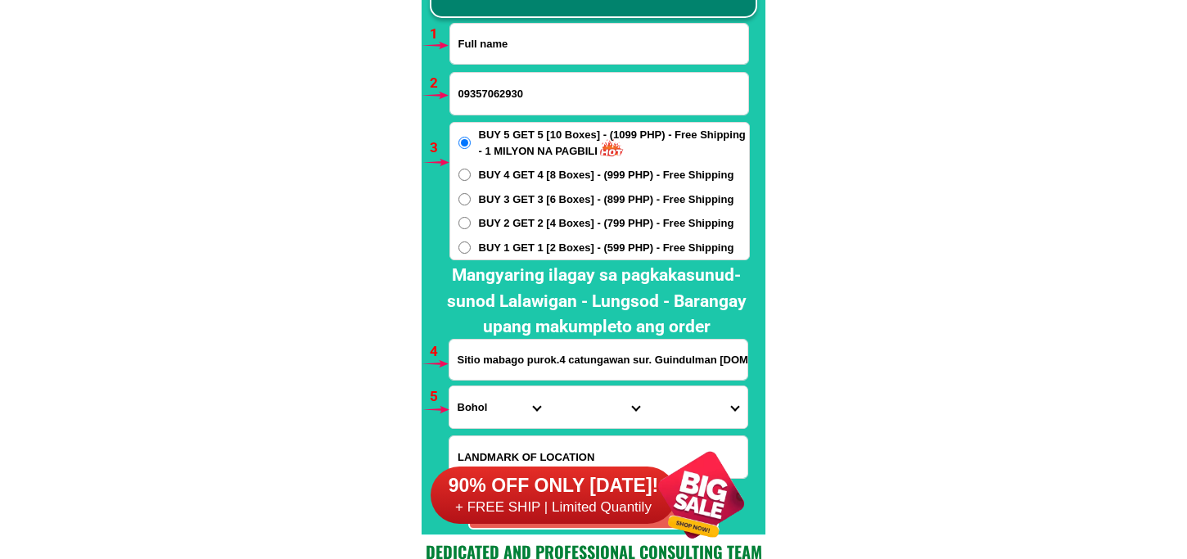
click at [512, 51] on input "Input full_name" at bounding box center [599, 44] width 298 height 40
paste input "[PERSON_NAME]"
type input "[PERSON_NAME]"
click at [541, 76] on input "Input phone_number" at bounding box center [599, 94] width 298 height 42
paste input "0960 4361163"
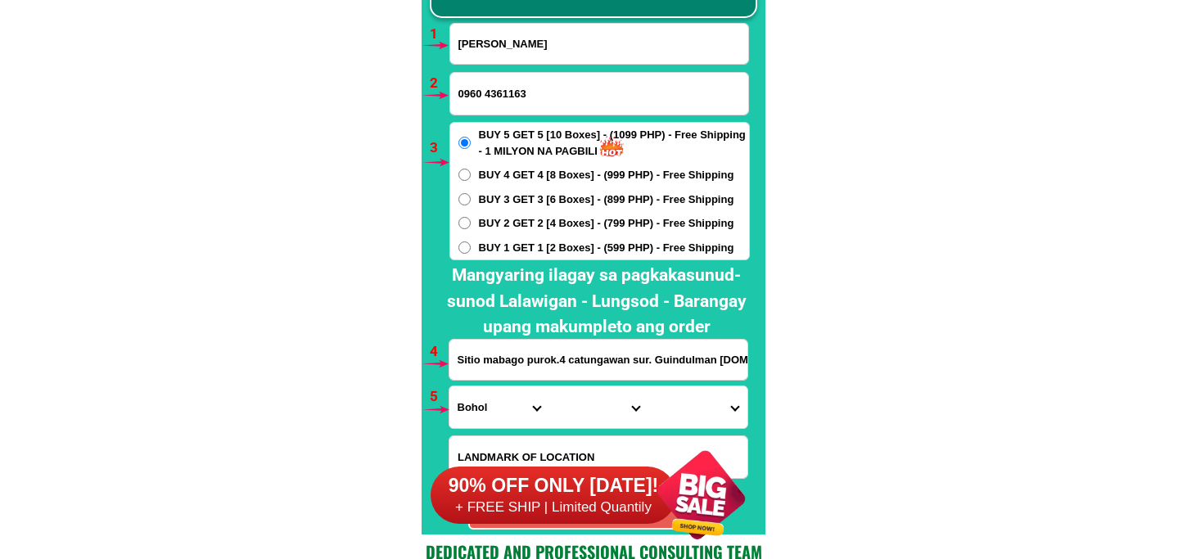
click at [486, 97] on input "0960 4361163" at bounding box center [599, 94] width 298 height 42
type input "09604361163"
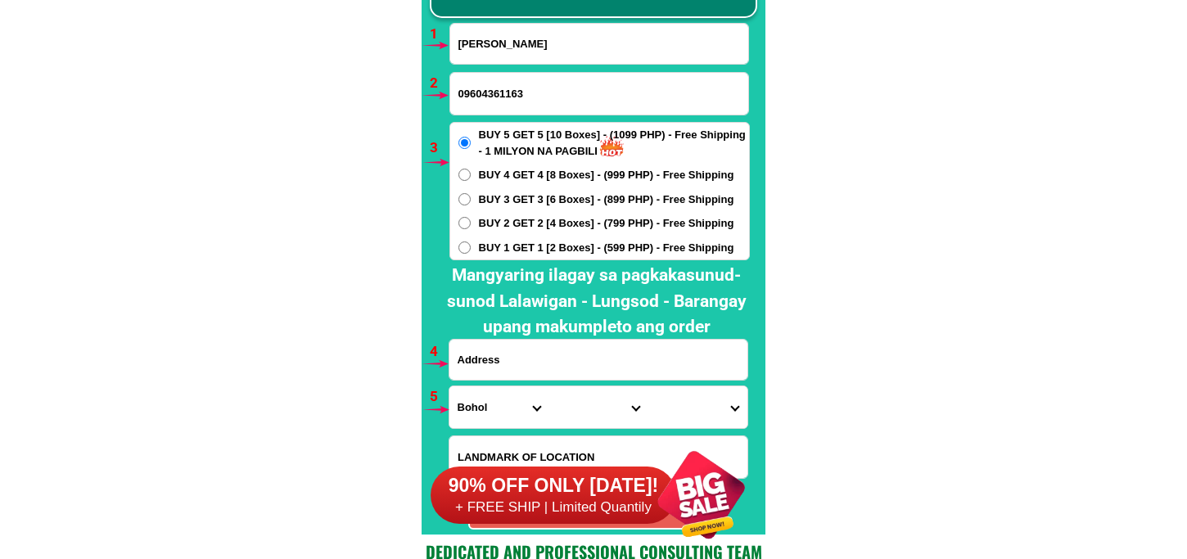
click at [570, 364] on input "Input address" at bounding box center [599, 360] width 298 height 40
paste input "[PERSON_NAME] 198 prov,[GEOGRAPHIC_DATA], [PERSON_NAME][GEOGRAPHIC_DATA] , high…"
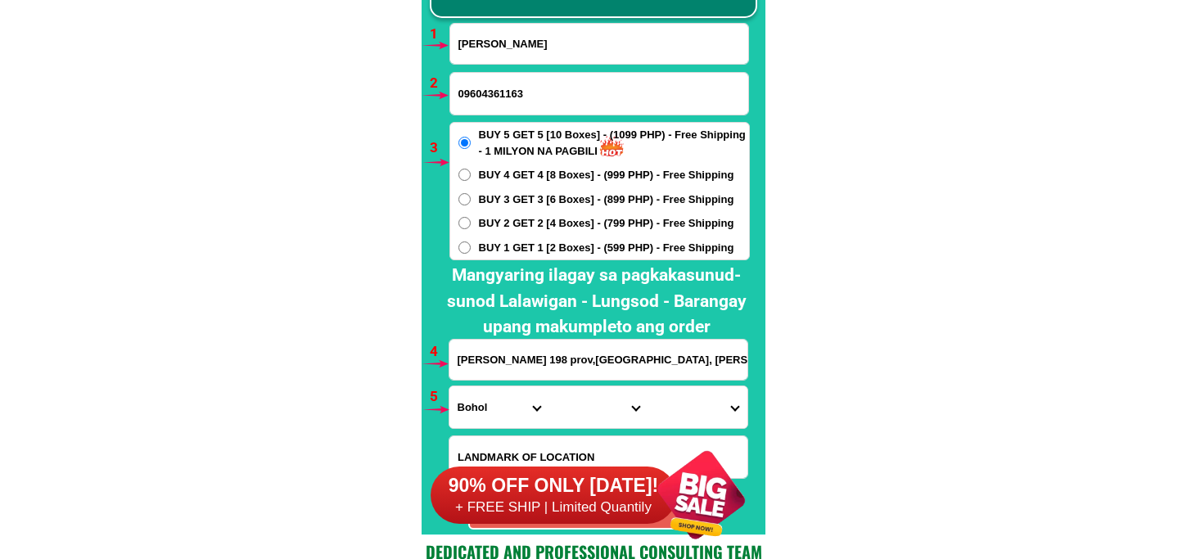
scroll to position [0, 210]
type input "[PERSON_NAME] 198 prov,[GEOGRAPHIC_DATA], [PERSON_NAME][GEOGRAPHIC_DATA] , high…"
click at [476, 409] on select "Province [GEOGRAPHIC_DATA] [GEOGRAPHIC_DATA][PERSON_NAME][GEOGRAPHIC_DATA][GEOG…" at bounding box center [499, 408] width 99 height 42
select select "63_993"
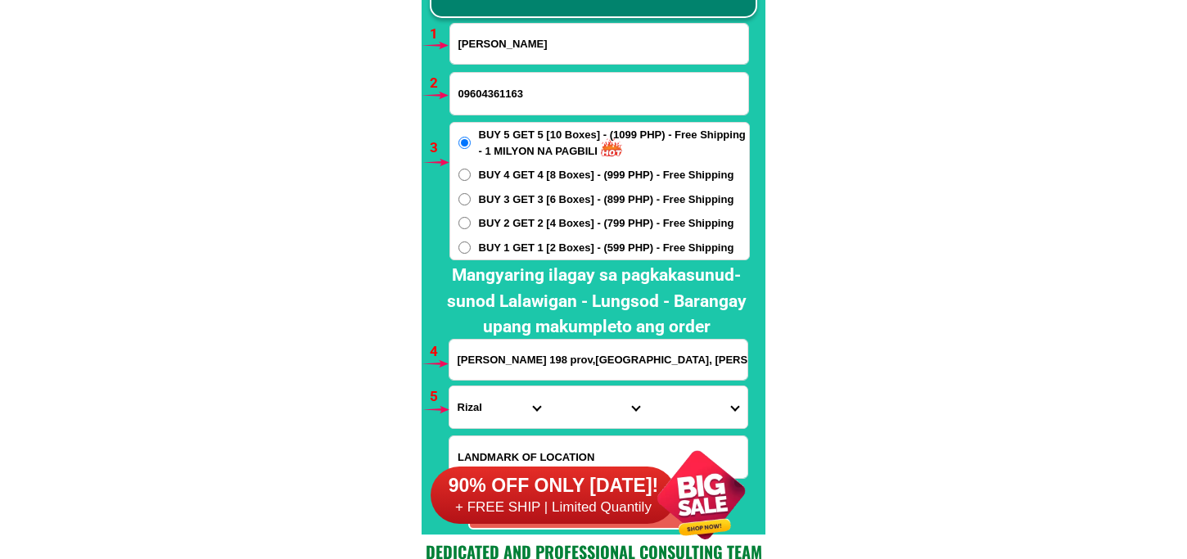
click at [450, 387] on select "Province [GEOGRAPHIC_DATA] [GEOGRAPHIC_DATA][PERSON_NAME][GEOGRAPHIC_DATA][GEOG…" at bounding box center [499, 408] width 99 height 42
click at [577, 413] on select "City Angono Antipolo-city [GEOGRAPHIC_DATA] [GEOGRAPHIC_DATA] [GEOGRAPHIC_DATA]…" at bounding box center [598, 408] width 99 height 42
select select "63_993568"
click at [549, 387] on select "City Angono Antipolo-city [GEOGRAPHIC_DATA] [GEOGRAPHIC_DATA] [GEOGRAPHIC_DATA]…" at bounding box center [598, 408] width 99 height 42
drag, startPoint x: 697, startPoint y: 410, endPoint x: 697, endPoint y: 391, distance: 18.8
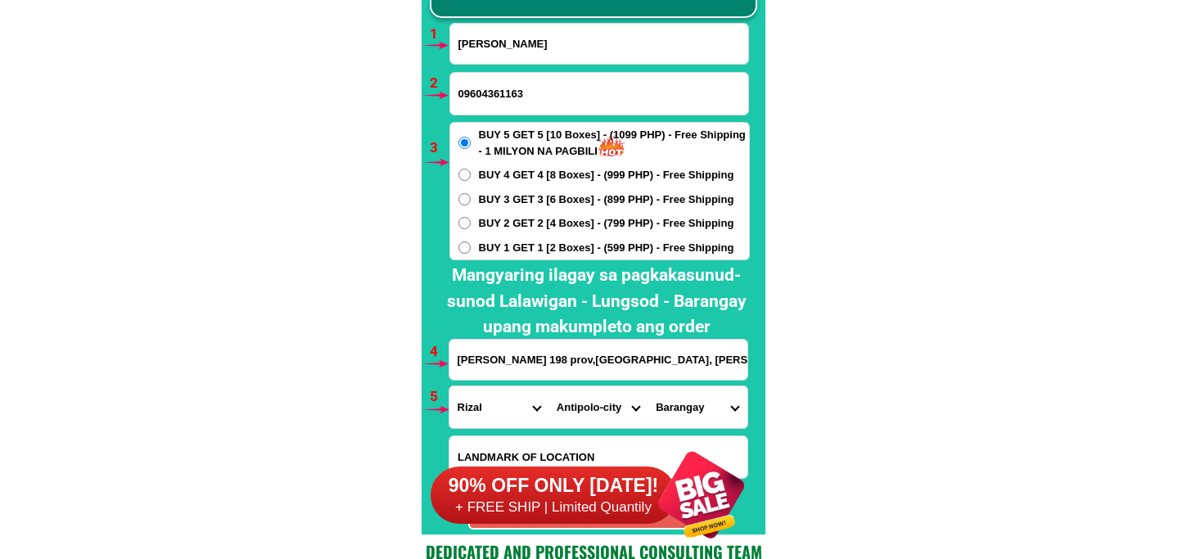
click at [697, 410] on select "[GEOGRAPHIC_DATA] [PERSON_NAME][GEOGRAPHIC_DATA] [GEOGRAPHIC_DATA] [GEOGRAPHIC_…" at bounding box center [697, 408] width 99 height 42
select select "63_9935688084"
click at [648, 387] on select "[GEOGRAPHIC_DATA] [PERSON_NAME][GEOGRAPHIC_DATA] [GEOGRAPHIC_DATA] [GEOGRAPHIC_…" at bounding box center [697, 408] width 99 height 42
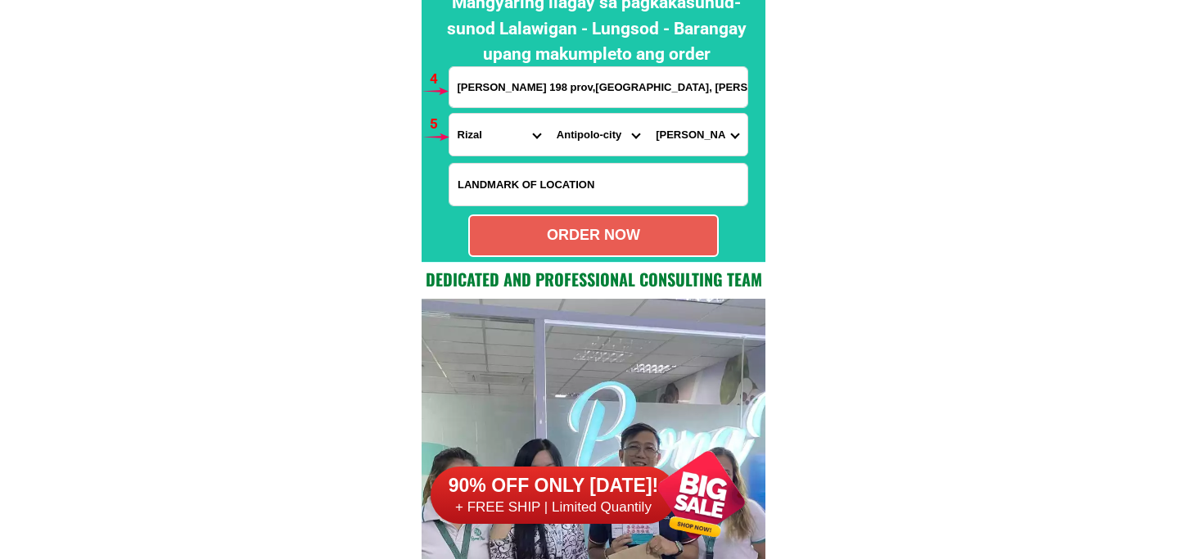
scroll to position [12306, 0]
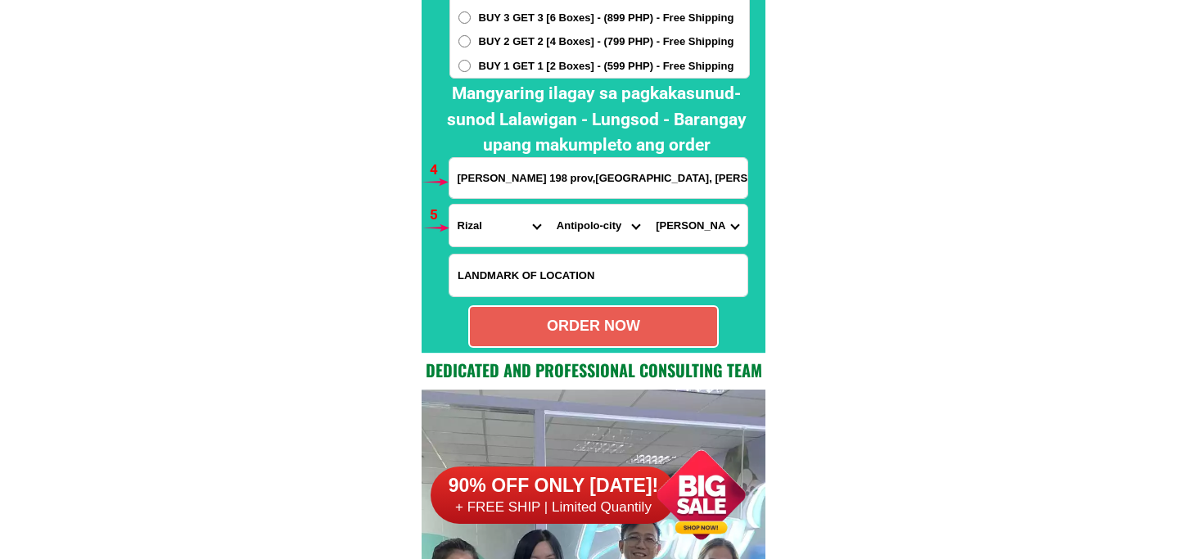
click at [586, 51] on div "BUY 5 GET 5 [10 Boxes] - (1099 PHP) - Free Shipping - 1 MILYON NA PAGBILI BUY 4…" at bounding box center [600, 9] width 301 height 138
click at [601, 43] on span "BUY 2 GET 2 [4 Boxes] - (799 PHP) - Free Shipping" at bounding box center [607, 42] width 256 height 16
click at [471, 43] on input "BUY 2 GET 2 [4 Boxes] - (799 PHP) - Free Shipping" at bounding box center [465, 41] width 12 height 12
click at [581, 338] on div "ORDER NOW" at bounding box center [593, 326] width 251 height 43
radio input "true"
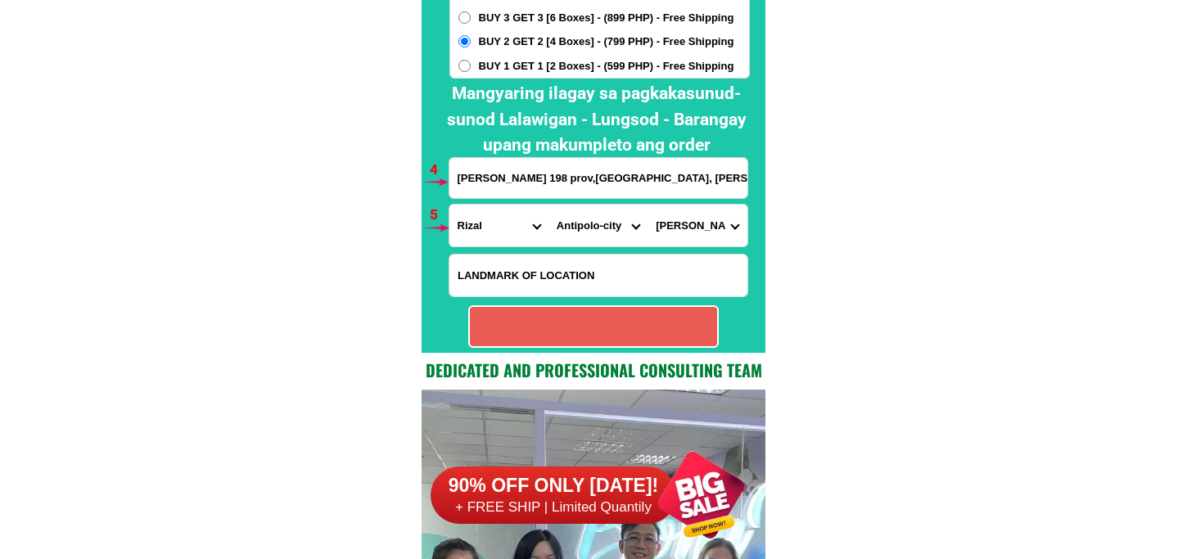
radio input "true"
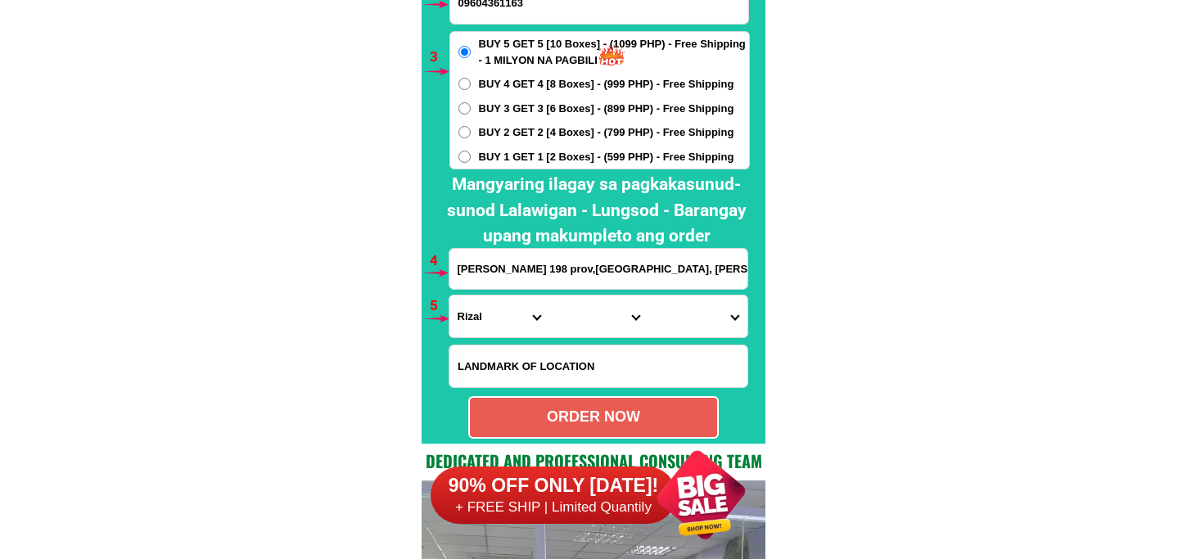
scroll to position [12033, 0]
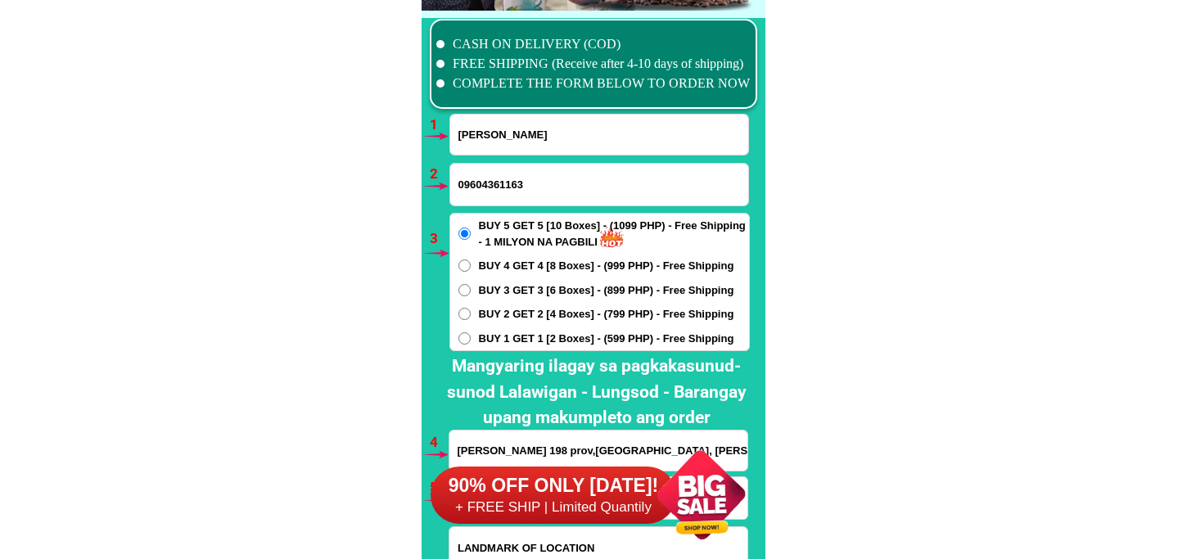
click at [586, 124] on input "[PERSON_NAME]" at bounding box center [599, 135] width 298 height 40
paste input "[PERSON_NAME]"
type input "[PERSON_NAME]"
click at [484, 189] on input "09604361163" at bounding box center [599, 185] width 298 height 42
paste input "09171593375"
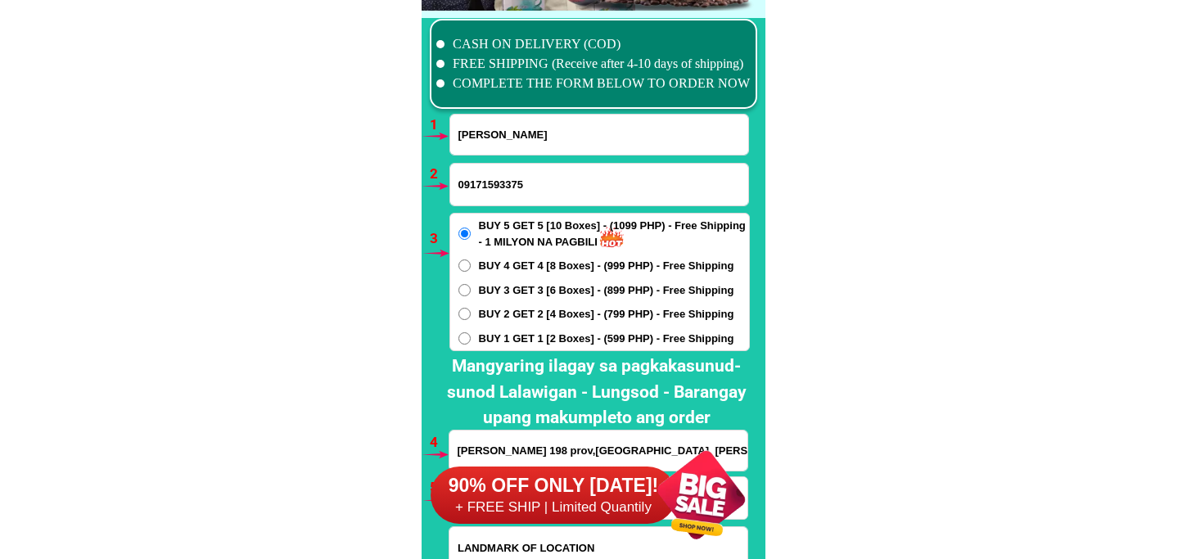
type input "09171593375"
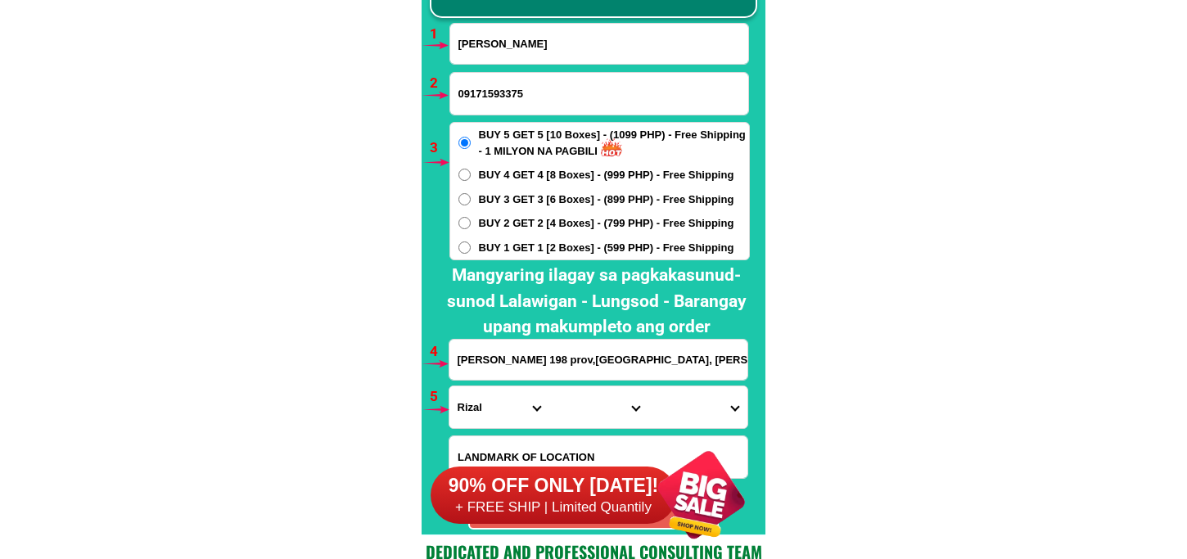
click at [536, 355] on input "[PERSON_NAME] 198 prov,[GEOGRAPHIC_DATA], [PERSON_NAME][GEOGRAPHIC_DATA] , high…" at bounding box center [599, 360] width 298 height 40
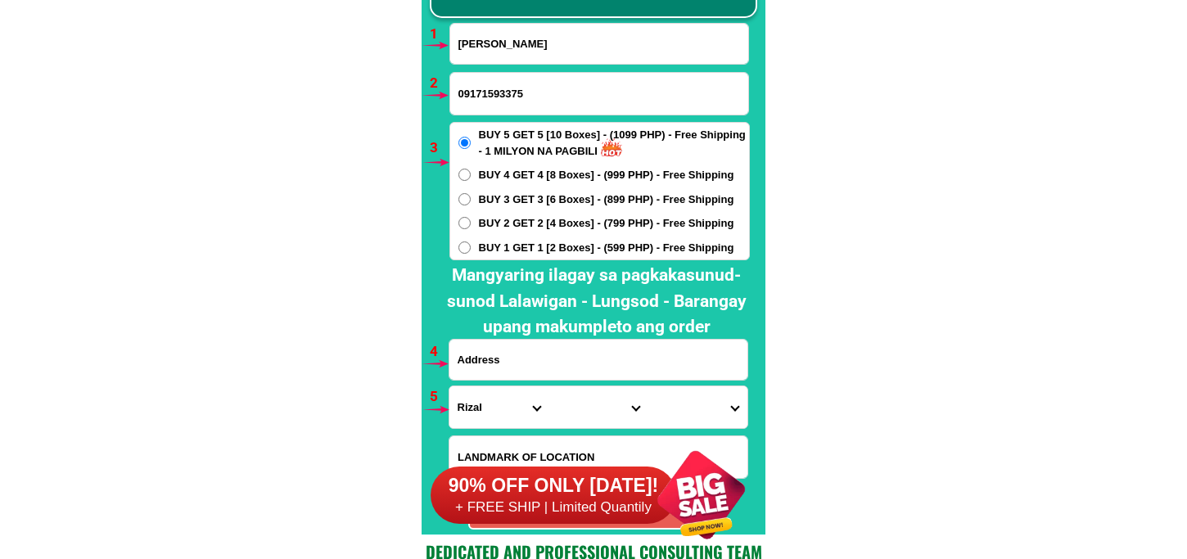
paste input "[STREET_ADDRESS] Commonwealth IceCream House"
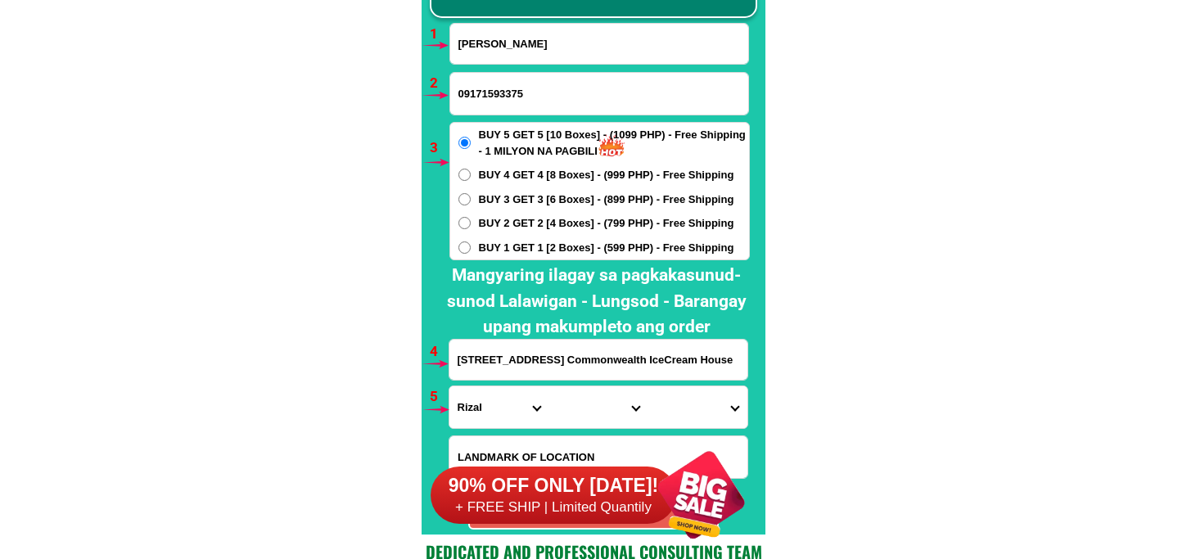
type input "[STREET_ADDRESS] Commonwealth IceCream House"
drag, startPoint x: 495, startPoint y: 408, endPoint x: 500, endPoint y: 387, distance: 21.7
click at [495, 408] on select "Province [GEOGRAPHIC_DATA] [GEOGRAPHIC_DATA][PERSON_NAME][GEOGRAPHIC_DATA][GEOG…" at bounding box center [499, 408] width 99 height 42
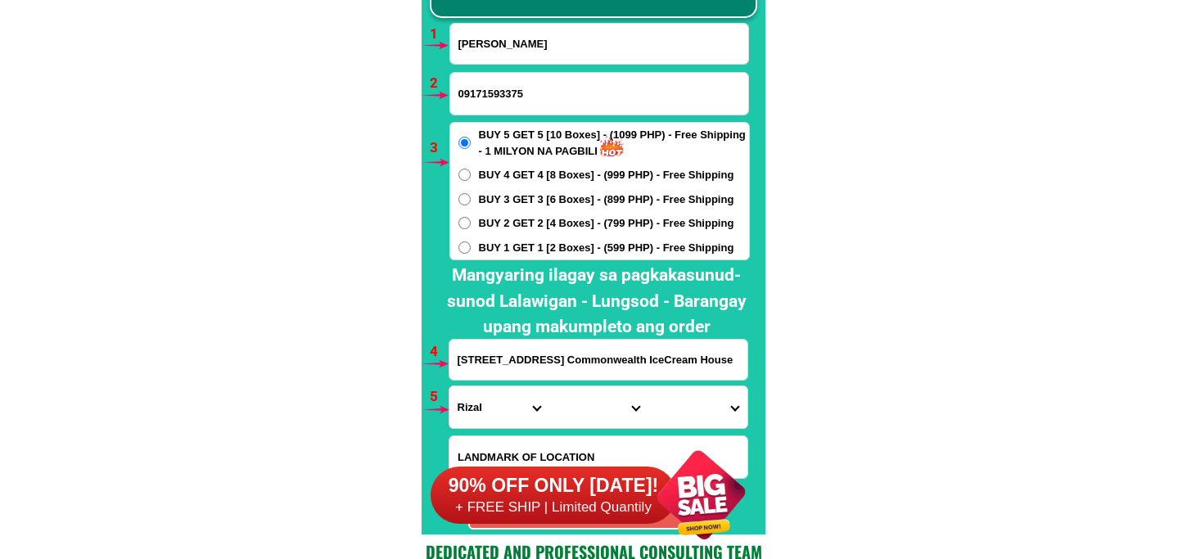
select select "63_219"
click at [450, 387] on select "Province [GEOGRAPHIC_DATA] [GEOGRAPHIC_DATA][PERSON_NAME][GEOGRAPHIC_DATA][GEOG…" at bounding box center [499, 408] width 99 height 42
drag, startPoint x: 570, startPoint y: 423, endPoint x: 577, endPoint y: 389, distance: 35.2
click at [570, 421] on select "City [GEOGRAPHIC_DATA] [GEOGRAPHIC_DATA] [GEOGRAPHIC_DATA] [GEOGRAPHIC_DATA]-ci…" at bounding box center [598, 408] width 99 height 42
select select "63_2194070"
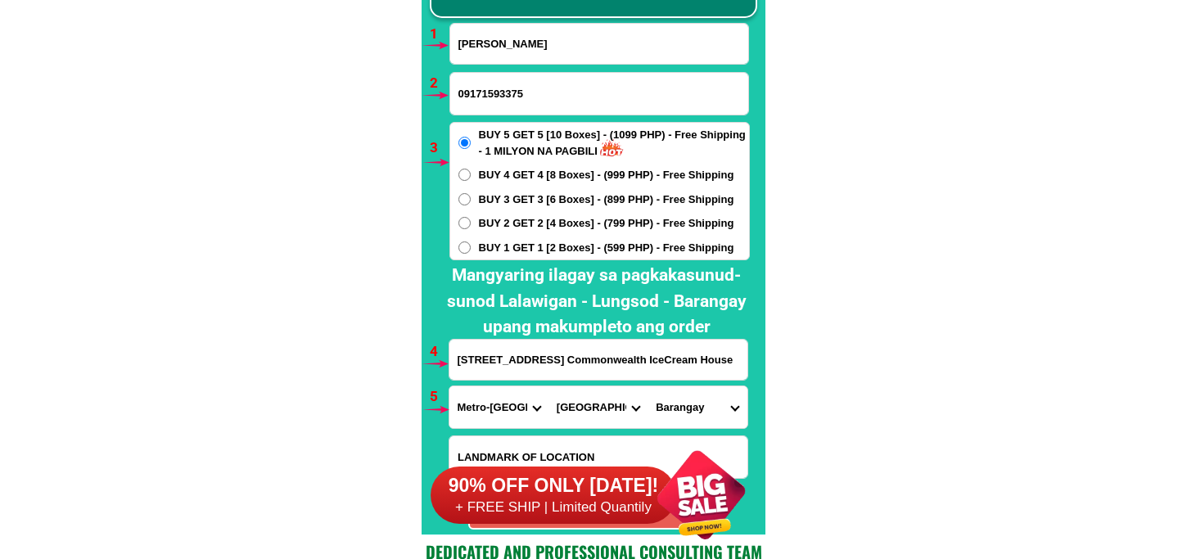
drag, startPoint x: 603, startPoint y: 386, endPoint x: 603, endPoint y: 377, distance: 9.0
click at [603, 382] on form "[PERSON_NAME] Sales 09171593375 ORDER NOW 14 [GEOGRAPHIC_DATA] [GEOGRAPHIC_DATA…" at bounding box center [599, 276] width 301 height 507
click at [596, 405] on select "City [GEOGRAPHIC_DATA] [GEOGRAPHIC_DATA] [GEOGRAPHIC_DATA] [GEOGRAPHIC_DATA]-ci…" at bounding box center [598, 408] width 99 height 42
click at [549, 387] on select "City [GEOGRAPHIC_DATA] [GEOGRAPHIC_DATA] [GEOGRAPHIC_DATA] [GEOGRAPHIC_DATA]-ci…" at bounding box center [598, 408] width 99 height 42
drag, startPoint x: 685, startPoint y: 412, endPoint x: 685, endPoint y: 388, distance: 23.7
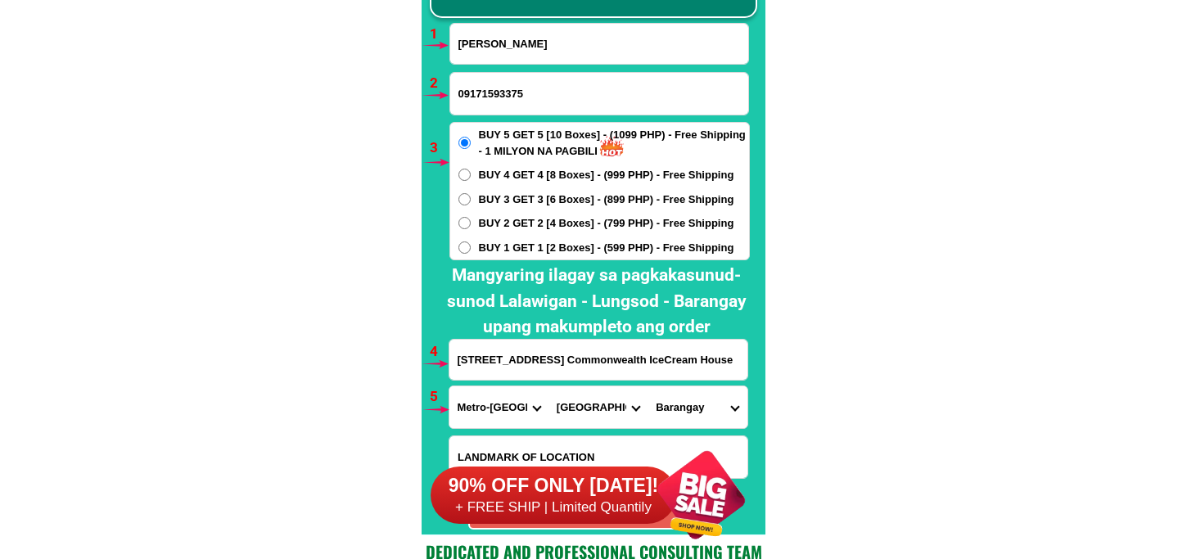
click at [685, 408] on select "Barangay [PERSON_NAME] [PERSON_NAME] Bagbag Bago bantay Bagong lipunan ng crame…" at bounding box center [697, 408] width 99 height 42
select select "63_21940702977"
click at [648, 387] on select "Barangay [PERSON_NAME] [PERSON_NAME] Bagbag Bago bantay Bagong lipunan ng crame…" at bounding box center [697, 408] width 99 height 42
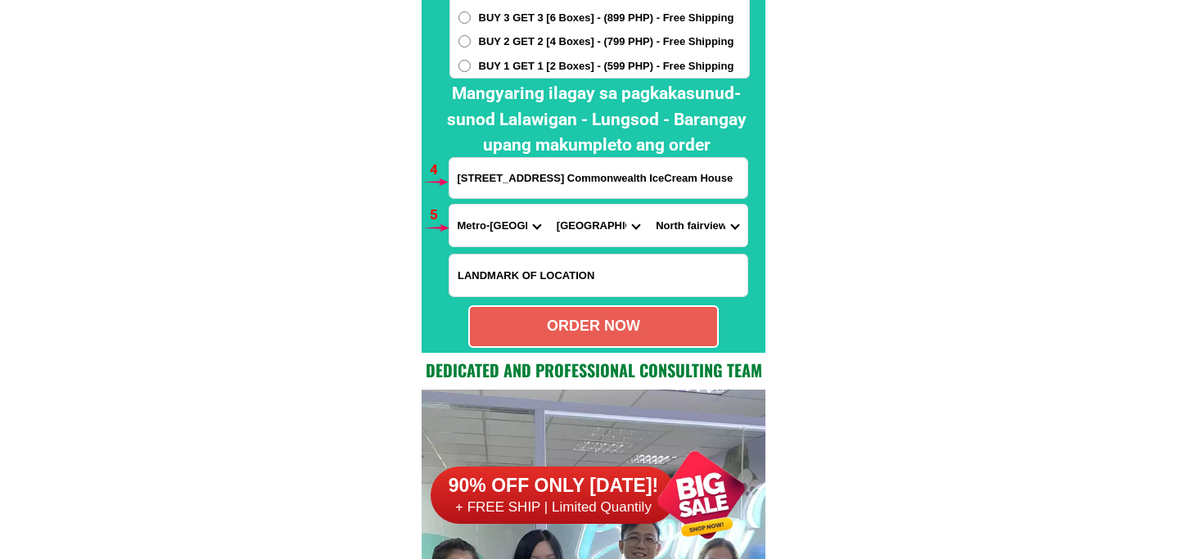
scroll to position [12397, 0]
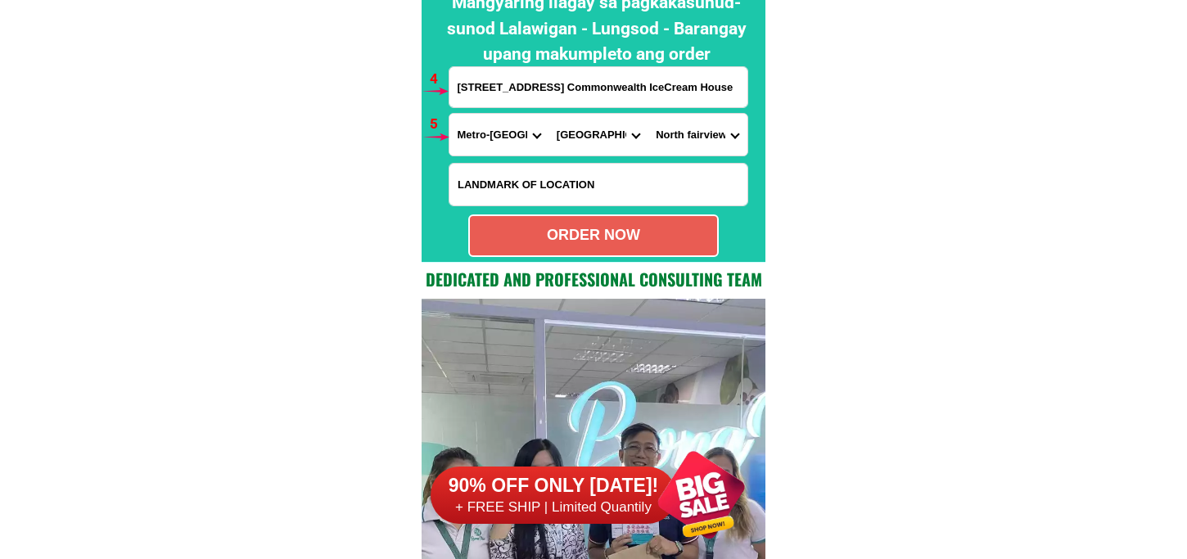
click at [627, 235] on div "ORDER NOW" at bounding box center [593, 235] width 247 height 22
type input "[PERSON_NAME]"
type input "[STREET_ADDRESS] Commonwealth IceCream House"
radio input "true"
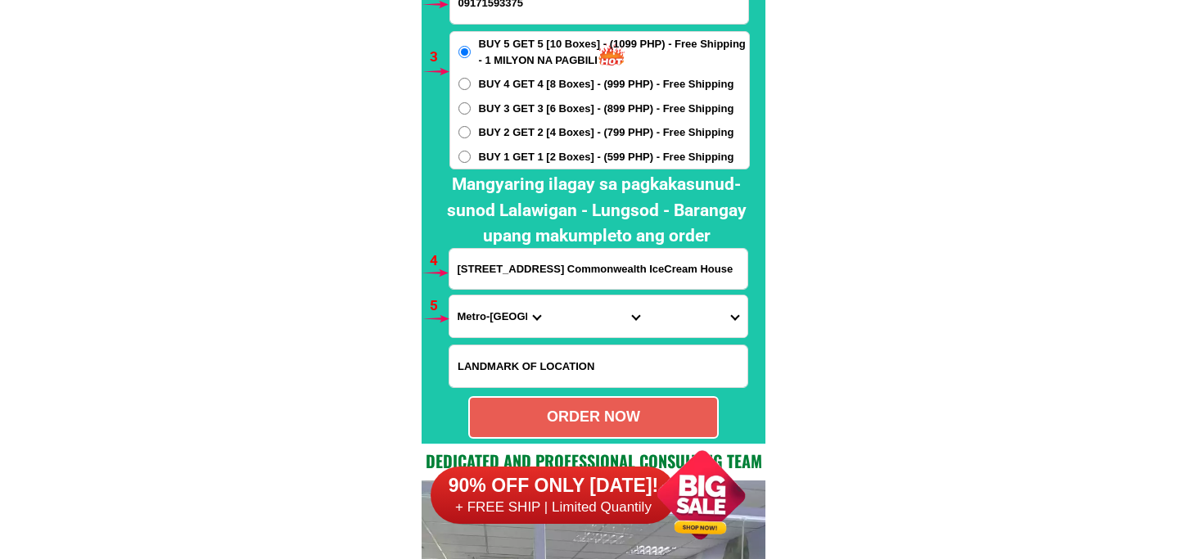
scroll to position [12124, 0]
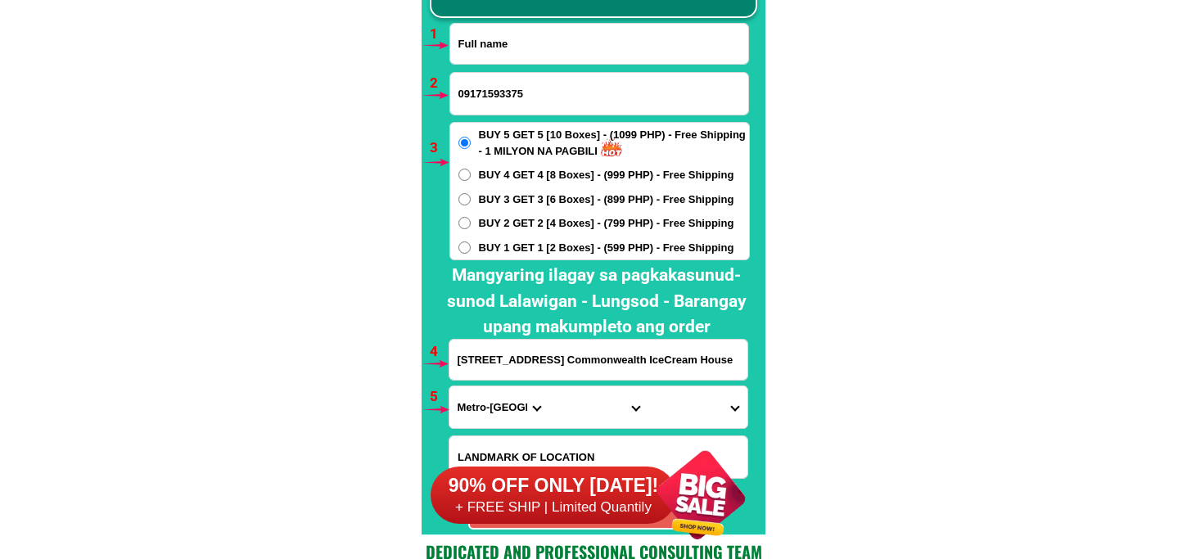
click at [542, 31] on input "Input full_name" at bounding box center [599, 44] width 298 height 40
paste input "[PERSON_NAME]"
type input "[PERSON_NAME]"
click at [502, 108] on input "09171593375" at bounding box center [599, 94] width 298 height 42
paste input "09056519891"
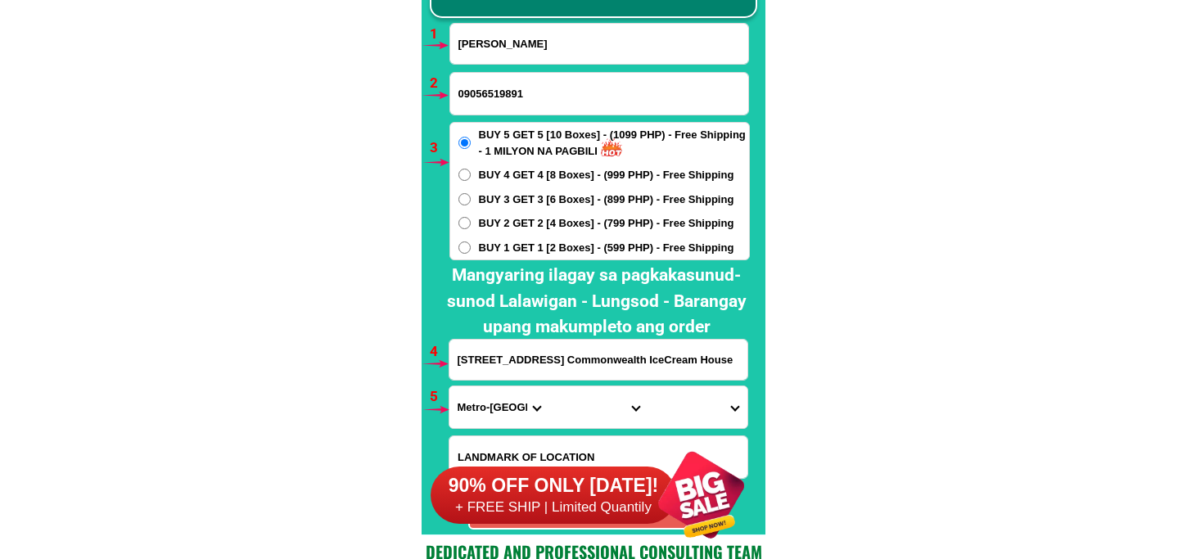
type input "09056519891"
click at [503, 218] on span "BUY 2 GET 2 [4 Boxes] - (799 PHP) - Free Shipping" at bounding box center [607, 223] width 256 height 16
click at [471, 218] on input "BUY 2 GET 2 [4 Boxes] - (799 PHP) - Free Shipping" at bounding box center [465, 223] width 12 height 12
radio input "true"
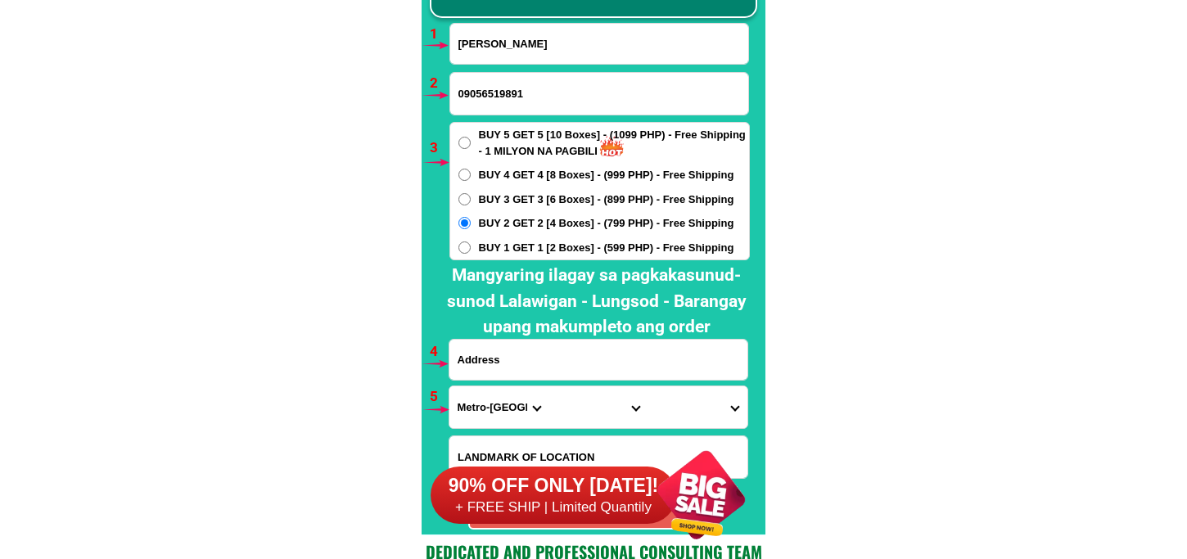
click at [555, 367] on input "Input address" at bounding box center [599, 360] width 298 height 40
paste input "purok [STREET_ADDRESS] pila laguna.near [GEOGRAPHIC_DATA] n yellow."
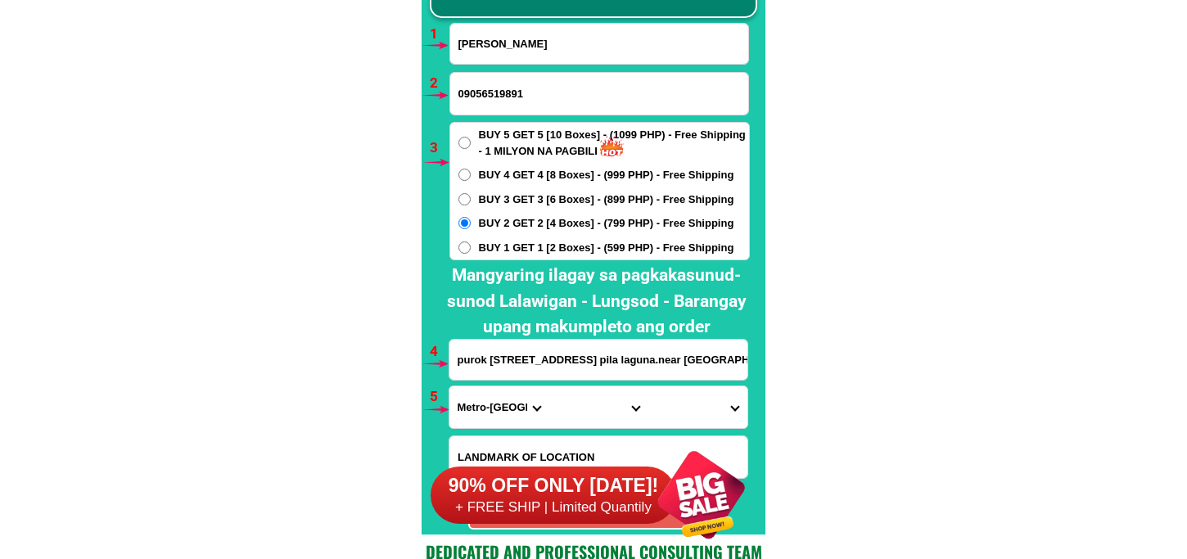
scroll to position [0, 17]
type input "purok [STREET_ADDRESS] pila laguna.near [GEOGRAPHIC_DATA] n yellow."
click at [505, 393] on select "Province [GEOGRAPHIC_DATA] [GEOGRAPHIC_DATA][PERSON_NAME][GEOGRAPHIC_DATA][GEOG…" at bounding box center [499, 408] width 99 height 42
select select "63_904"
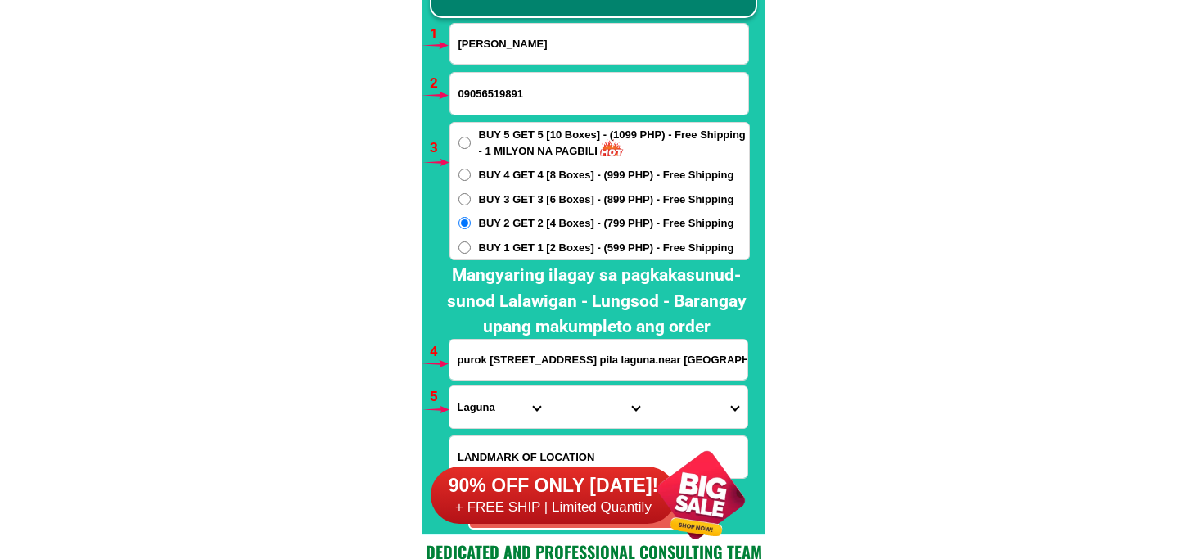
click at [450, 387] on select "Province [GEOGRAPHIC_DATA] [GEOGRAPHIC_DATA][PERSON_NAME][GEOGRAPHIC_DATA][GEOG…" at bounding box center [499, 408] width 99 height 42
drag, startPoint x: 573, startPoint y: 402, endPoint x: 574, endPoint y: 388, distance: 13.9
click at [573, 402] on select "City [GEOGRAPHIC_DATA] [GEOGRAPHIC_DATA]-city [GEOGRAPHIC_DATA] [GEOGRAPHIC_DAT…" at bounding box center [598, 408] width 99 height 42
select select "63_904443"
click at [549, 387] on select "City [GEOGRAPHIC_DATA] [GEOGRAPHIC_DATA]-city [GEOGRAPHIC_DATA] [GEOGRAPHIC_DAT…" at bounding box center [598, 408] width 99 height 42
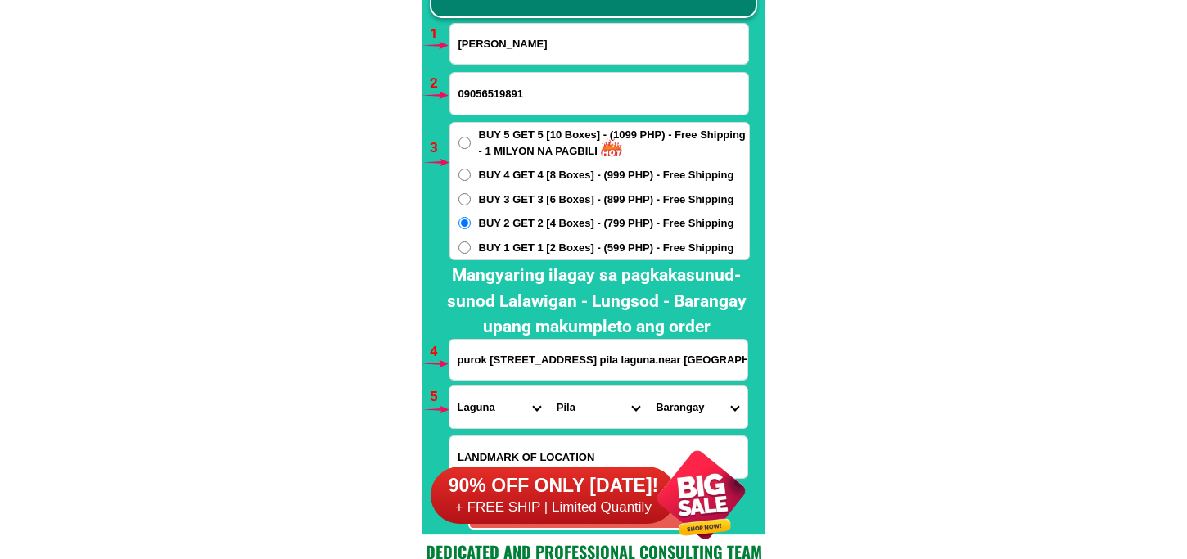
drag, startPoint x: 685, startPoint y: 414, endPoint x: 684, endPoint y: 391, distance: 22.1
click at [684, 411] on select "Barangay Aplaya Bagong pook Bukal Bulilan norte (pob.) [GEOGRAPHIC_DATA] sur (p…" at bounding box center [697, 408] width 99 height 42
click at [648, 387] on select "Barangay Aplaya Bagong pook Bukal Bulilan norte (pob.) [GEOGRAPHIC_DATA] sur (p…" at bounding box center [697, 408] width 99 height 42
click at [698, 388] on select "Barangay Aplaya Bagong pook Bukal Bulilan norte (pob.) [GEOGRAPHIC_DATA] sur (p…" at bounding box center [697, 408] width 99 height 42
select select "63_9044437373"
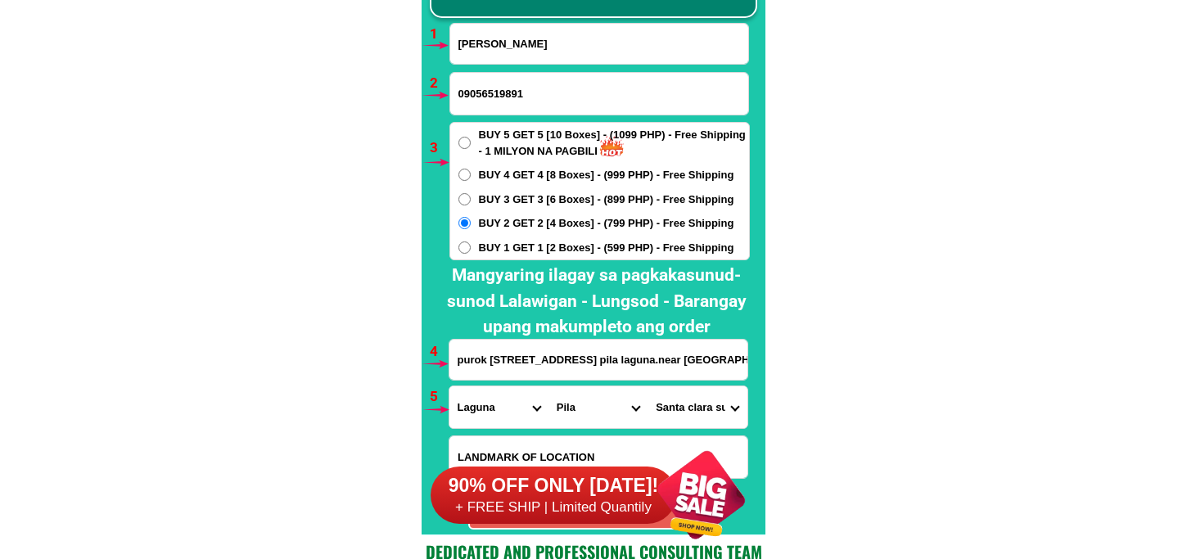
click at [648, 387] on select "Barangay Aplaya Bagong pook Bukal Bulilan norte (pob.) [GEOGRAPHIC_DATA] sur (p…" at bounding box center [697, 408] width 99 height 42
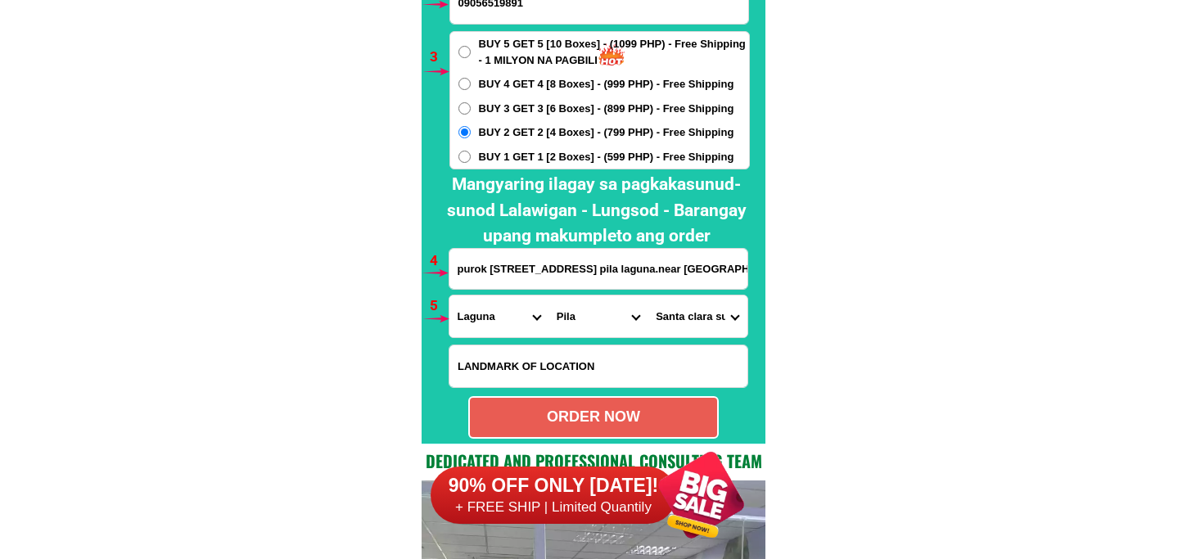
drag, startPoint x: 592, startPoint y: 420, endPoint x: 426, endPoint y: 270, distance: 223.8
click at [590, 420] on div "ORDER NOW" at bounding box center [593, 417] width 247 height 22
radio input "true"
